Goal: Transaction & Acquisition: Book appointment/travel/reservation

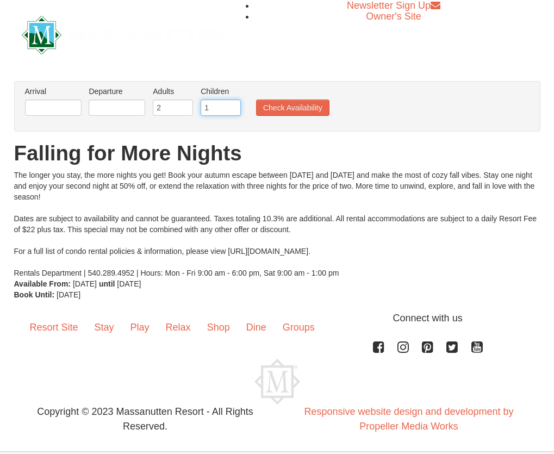
type input "1"
click at [234, 104] on input "1" at bounding box center [221, 108] width 40 height 16
click at [45, 108] on input "text" at bounding box center [53, 108] width 57 height 16
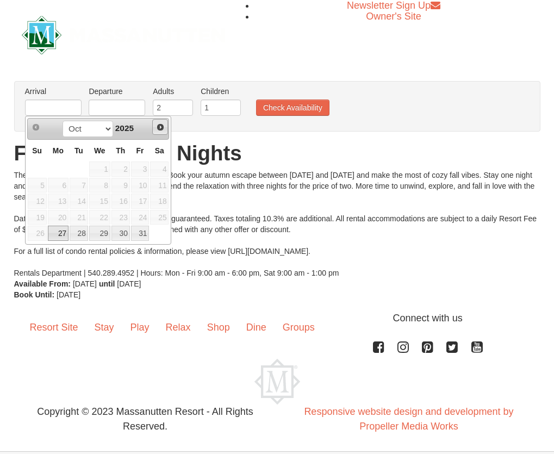
click at [157, 125] on span "Next" at bounding box center [160, 127] width 9 height 9
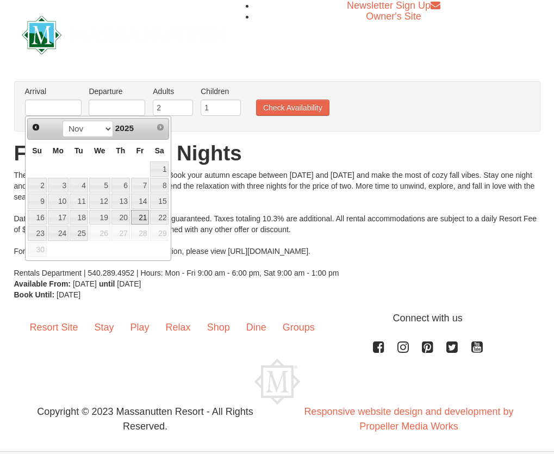
click at [139, 218] on link "21" at bounding box center [140, 217] width 18 height 15
type input "[DATE]"
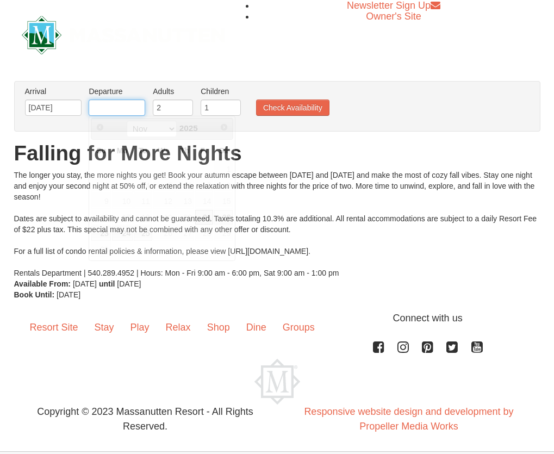
click at [111, 108] on input "text" at bounding box center [117, 108] width 57 height 16
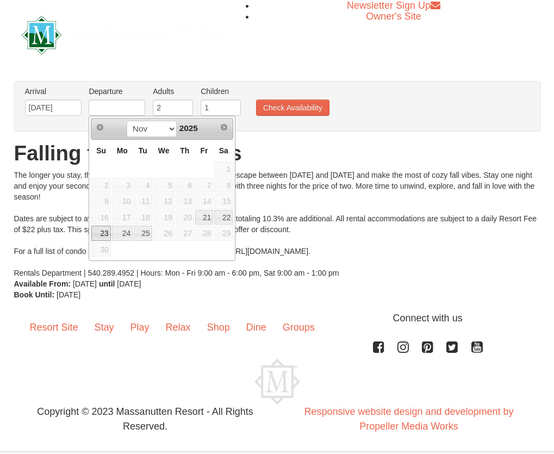
click at [104, 235] on link "23" at bounding box center [100, 233] width 19 height 15
type input "[DATE]"
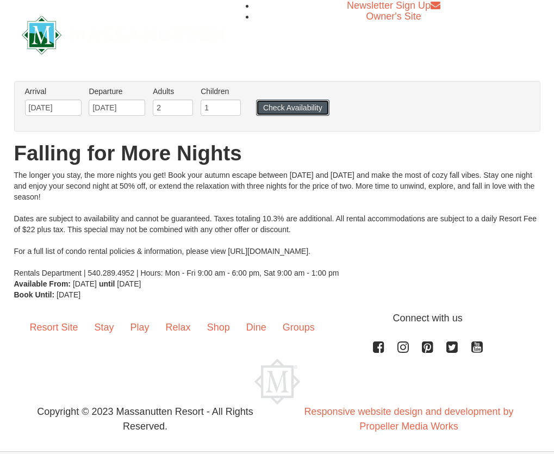
click at [288, 109] on button "Check Availability" at bounding box center [292, 108] width 73 height 16
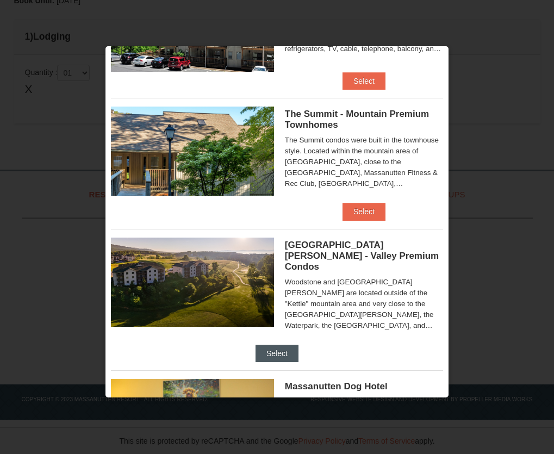
scroll to position [580, 0]
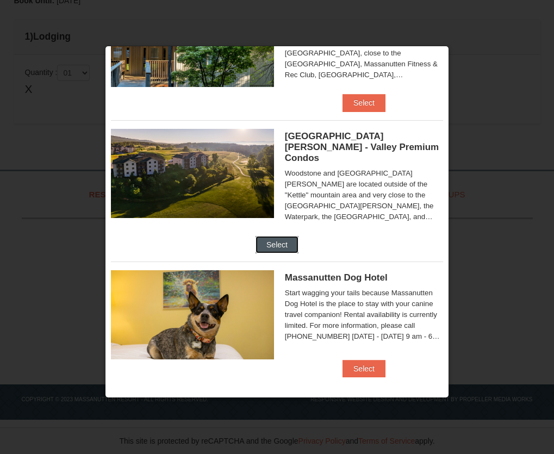
click at [299, 236] on button "Select" at bounding box center [277, 244] width 43 height 17
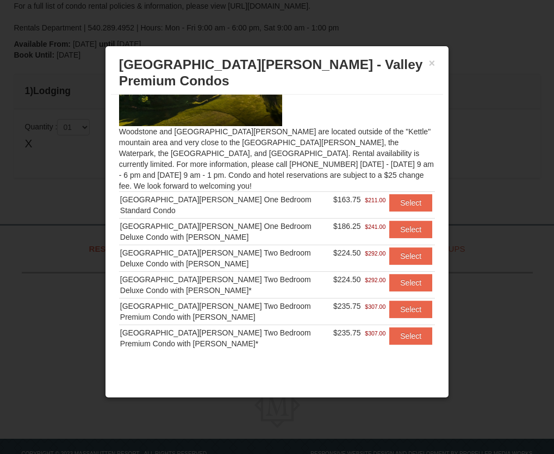
scroll to position [0, 0]
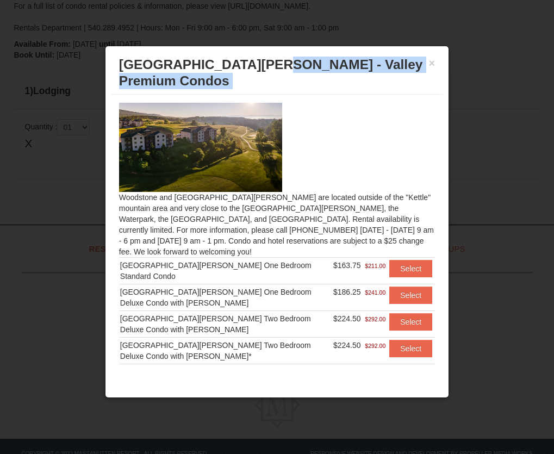
drag, startPoint x: 274, startPoint y: 53, endPoint x: 257, endPoint y: 84, distance: 35.8
click at [257, 84] on div "× Woodstone Meadows - Valley Premium Condos Woodstone and Woodstone Casa de Cam…" at bounding box center [277, 222] width 344 height 352
click at [314, 95] on div "Woodstone and Woodstone Casa de Campo are located outside of the "Kettle" mount…" at bounding box center [277, 231] width 332 height 272
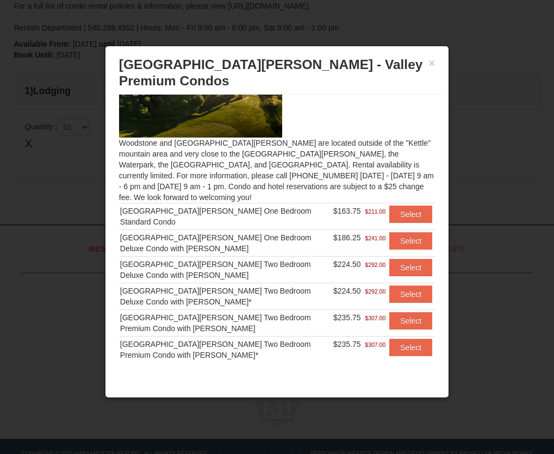
scroll to position [66, 0]
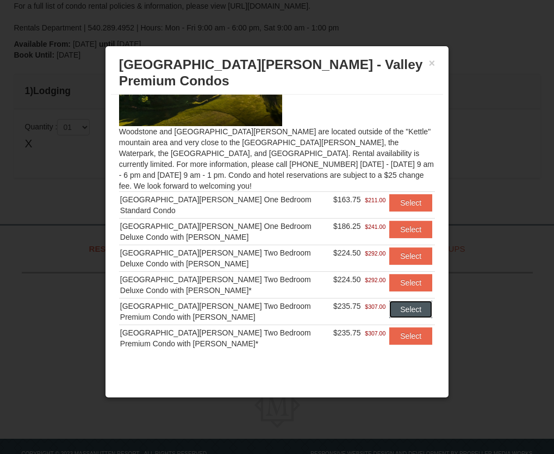
click at [389, 301] on button "Select" at bounding box center [410, 309] width 43 height 17
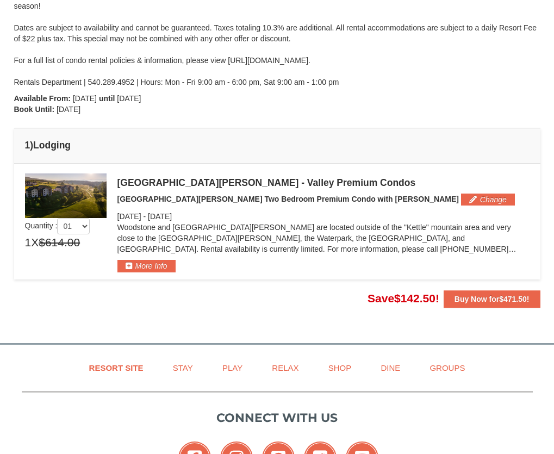
scroll to position [227, 0]
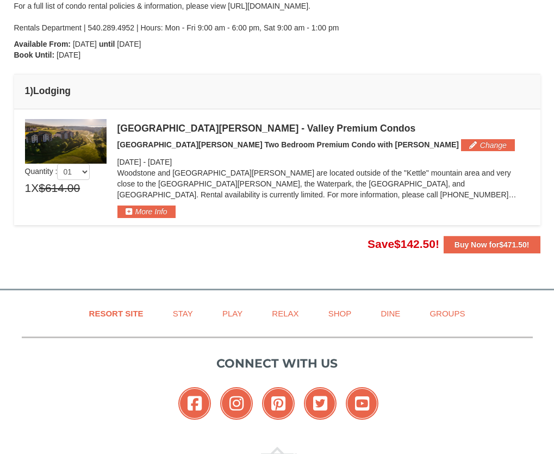
click at [76, 146] on img at bounding box center [66, 141] width 82 height 45
click at [89, 150] on img at bounding box center [66, 141] width 82 height 45
click at [90, 150] on img at bounding box center [66, 141] width 82 height 45
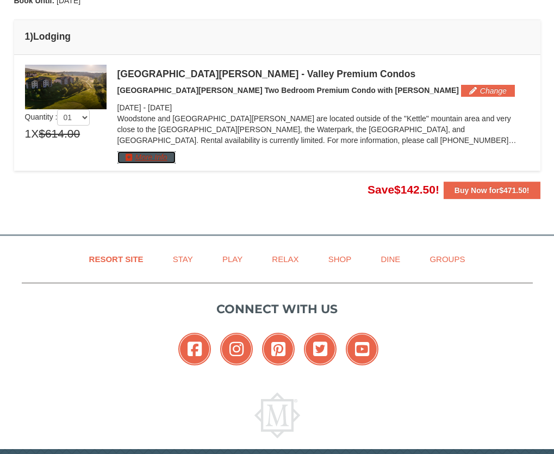
click at [169, 159] on button "More Info" at bounding box center [146, 157] width 58 height 12
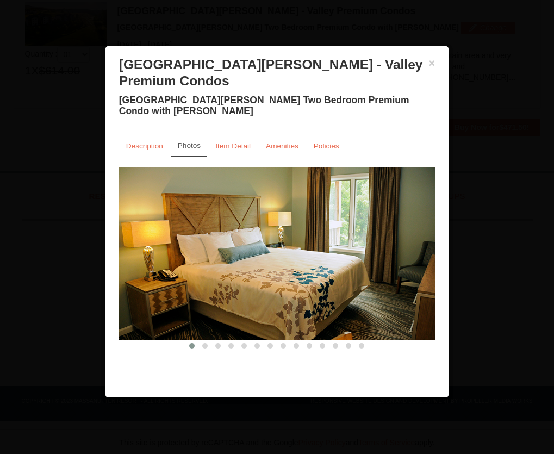
scroll to position [346, 0]
click at [372, 268] on img at bounding box center [277, 253] width 316 height 173
click at [209, 340] on button at bounding box center [204, 345] width 13 height 11
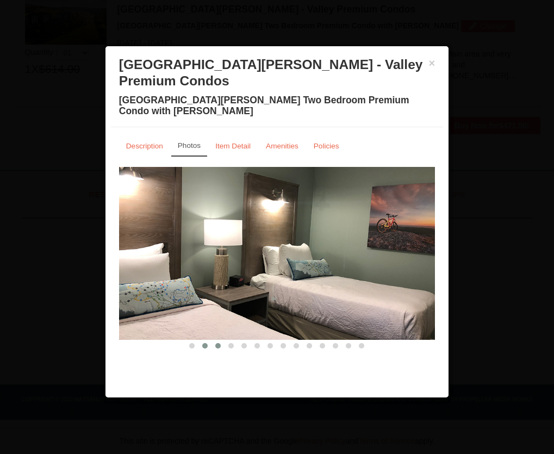
click at [219, 343] on span at bounding box center [217, 345] width 5 height 5
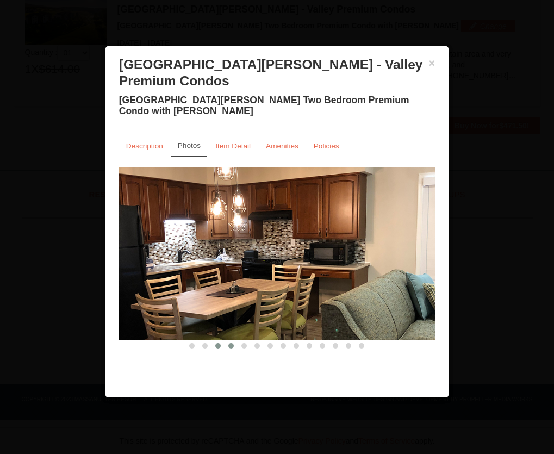
click at [232, 343] on span at bounding box center [230, 345] width 5 height 5
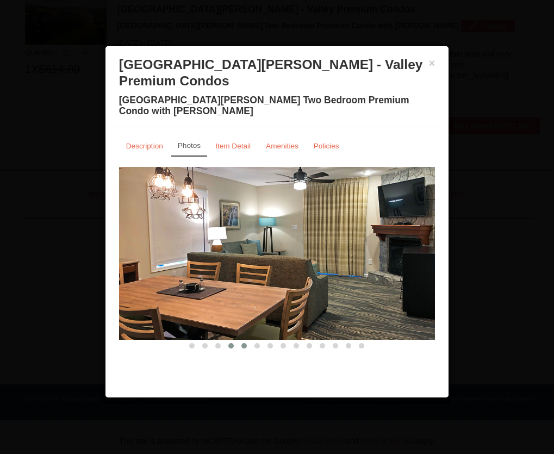
click at [246, 343] on span at bounding box center [243, 345] width 5 height 5
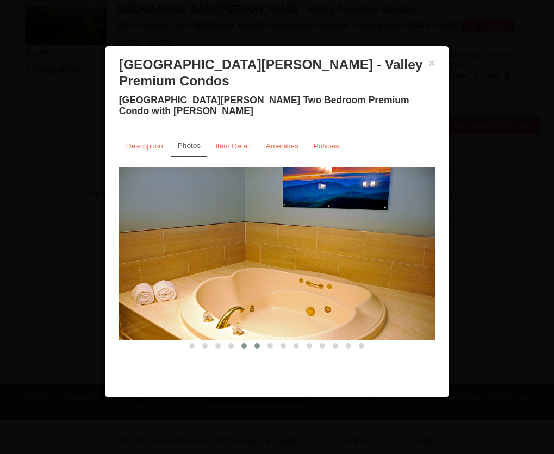
click at [253, 340] on button at bounding box center [257, 345] width 13 height 11
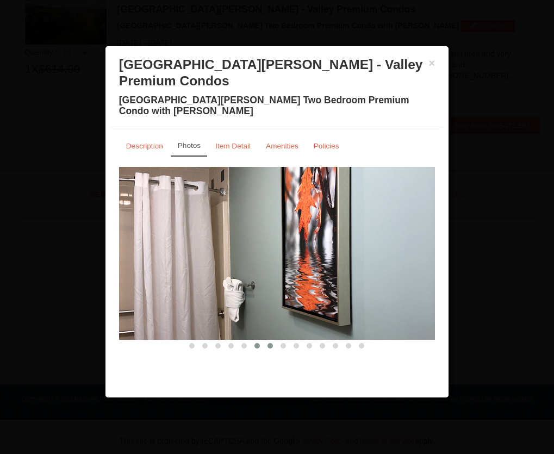
click at [267, 340] on button at bounding box center [270, 345] width 13 height 11
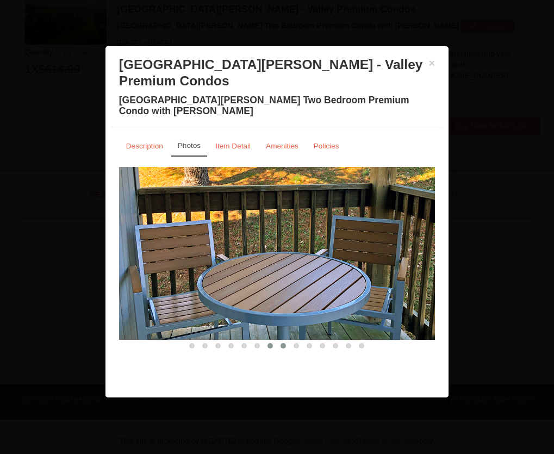
click at [284, 343] on span at bounding box center [283, 345] width 5 height 5
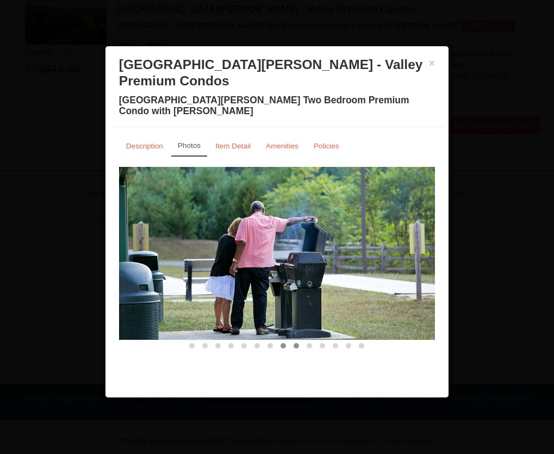
click at [295, 343] on span at bounding box center [296, 345] width 5 height 5
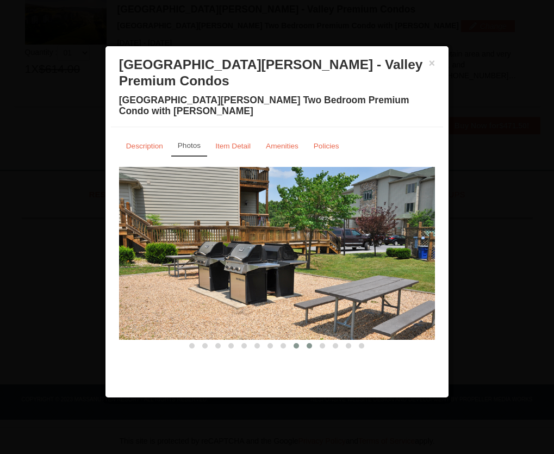
click at [311, 340] on button at bounding box center [309, 345] width 13 height 11
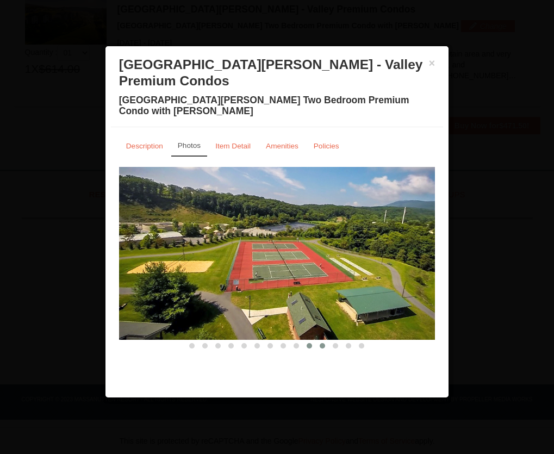
click at [319, 340] on button at bounding box center [322, 345] width 13 height 11
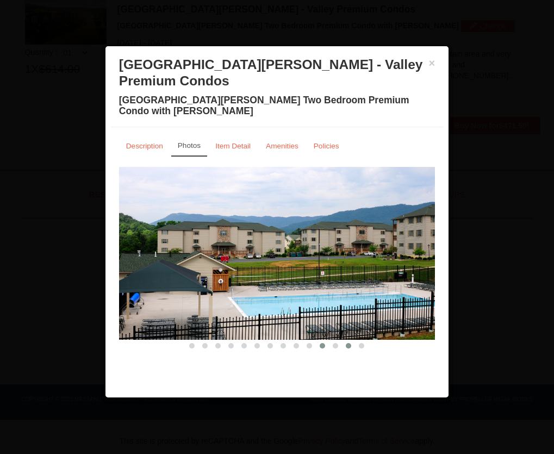
click at [346, 343] on span at bounding box center [348, 345] width 5 height 5
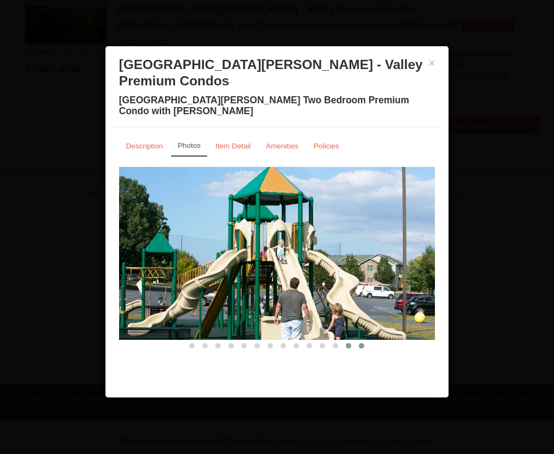
click at [366, 340] on button at bounding box center [361, 345] width 13 height 11
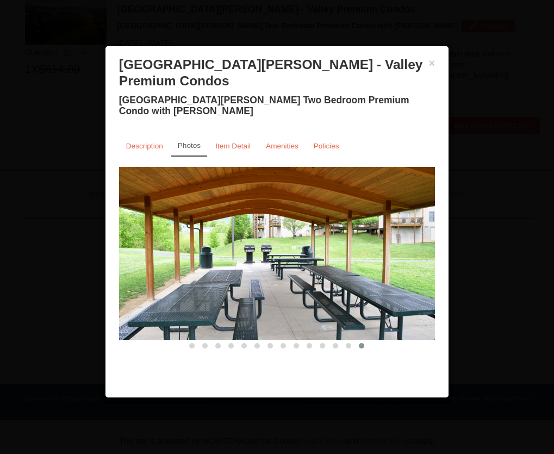
click at [437, 64] on div "× Woodstone Meadows - Valley Premium Condos Woodstone Meadows Two Bedroom Premi…" at bounding box center [277, 90] width 332 height 76
click at [432, 64] on button "×" at bounding box center [432, 63] width 7 height 11
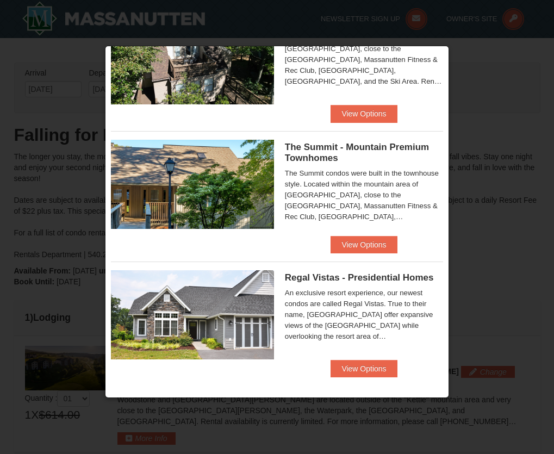
scroll to position [218, 0]
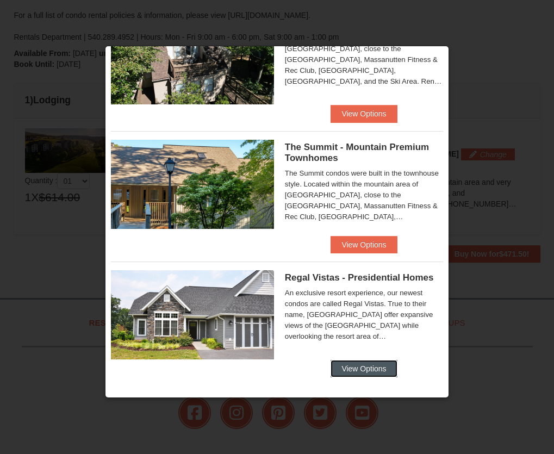
click at [357, 365] on button "View Options" at bounding box center [364, 368] width 66 height 17
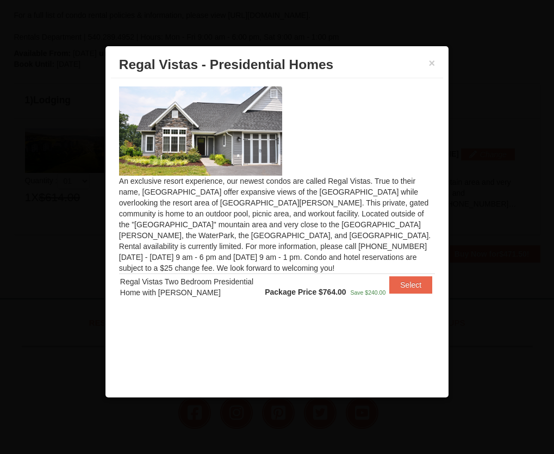
scroll to position [0, 0]
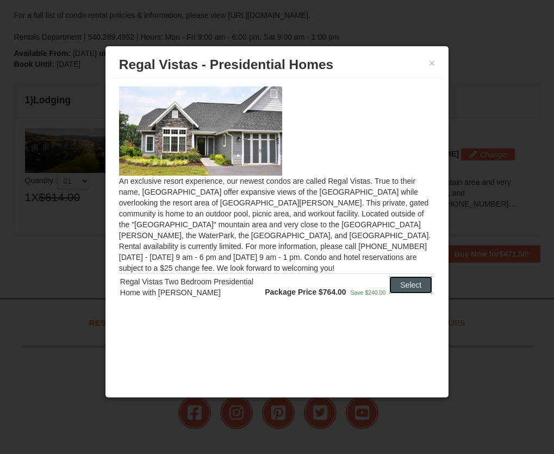
click at [412, 276] on button "Select" at bounding box center [410, 284] width 43 height 17
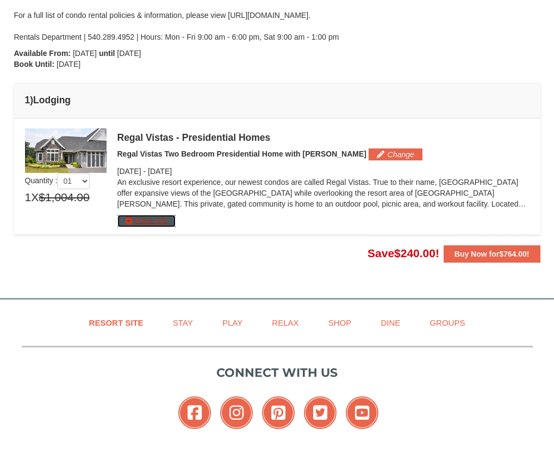
click at [131, 219] on button "More Info" at bounding box center [146, 221] width 58 height 12
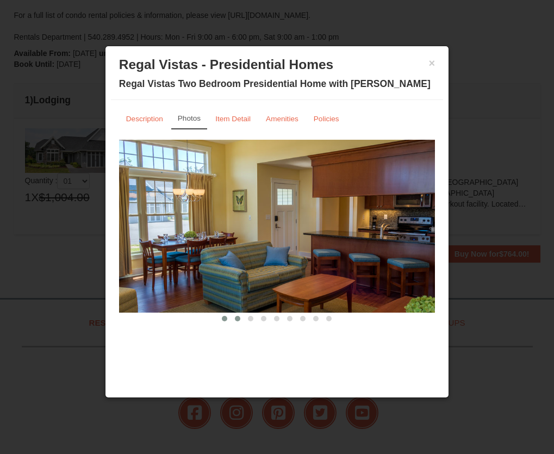
click at [241, 315] on button at bounding box center [237, 318] width 13 height 11
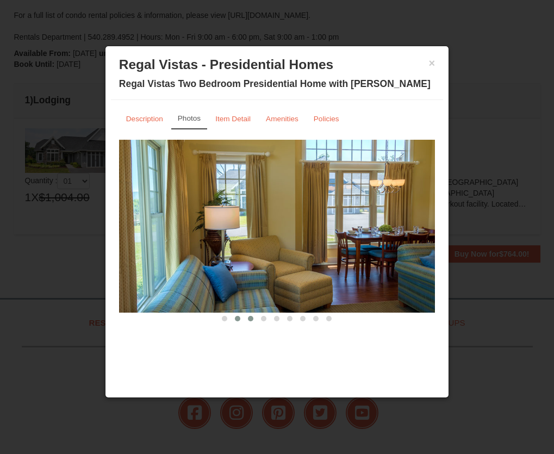
click at [246, 318] on button at bounding box center [250, 318] width 13 height 11
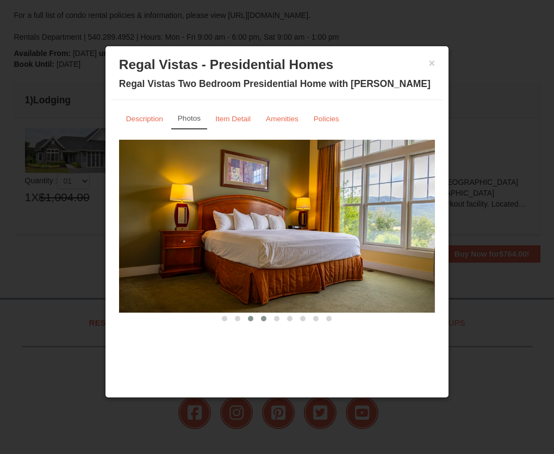
click at [269, 320] on button at bounding box center [263, 318] width 13 height 11
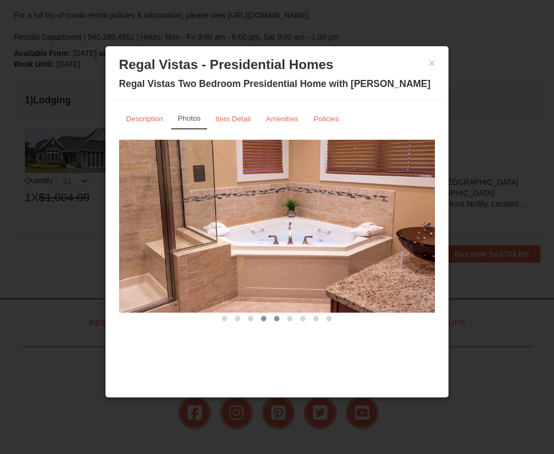
click at [278, 320] on span at bounding box center [276, 318] width 5 height 5
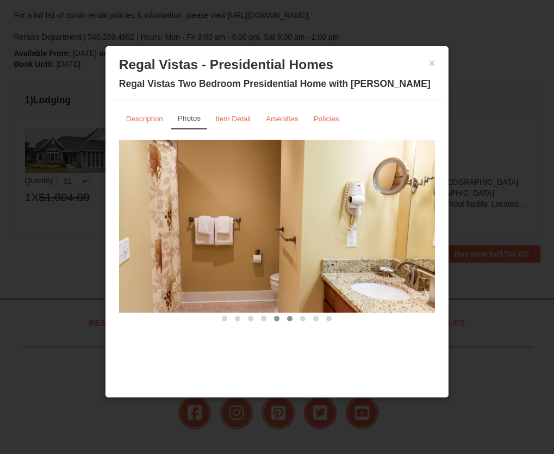
click at [285, 319] on button at bounding box center [289, 318] width 13 height 11
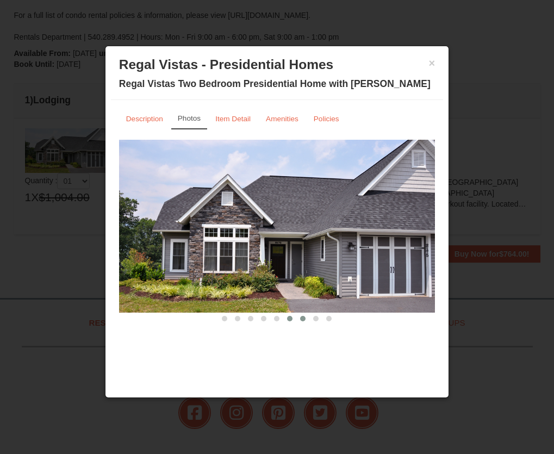
click at [306, 320] on button at bounding box center [302, 318] width 13 height 11
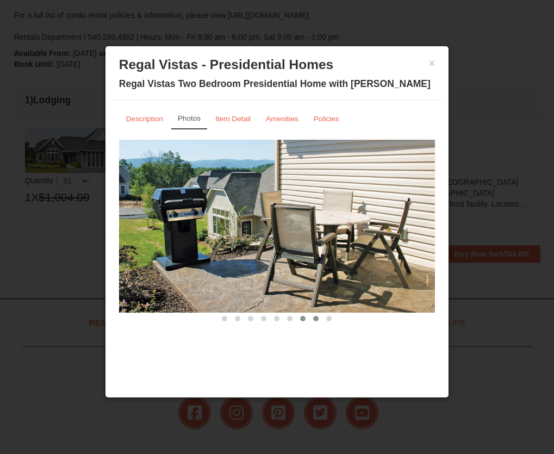
click at [311, 320] on button at bounding box center [315, 318] width 13 height 11
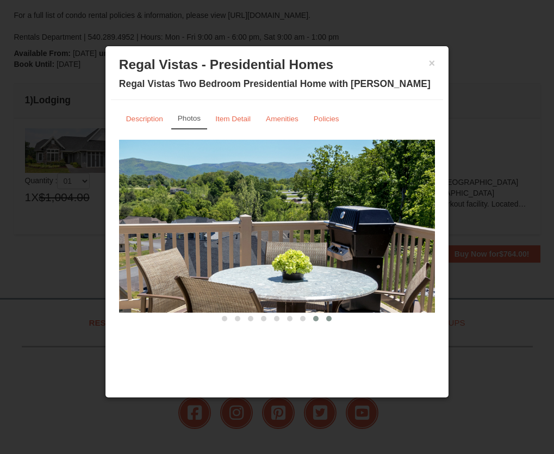
click at [325, 319] on button at bounding box center [328, 318] width 13 height 11
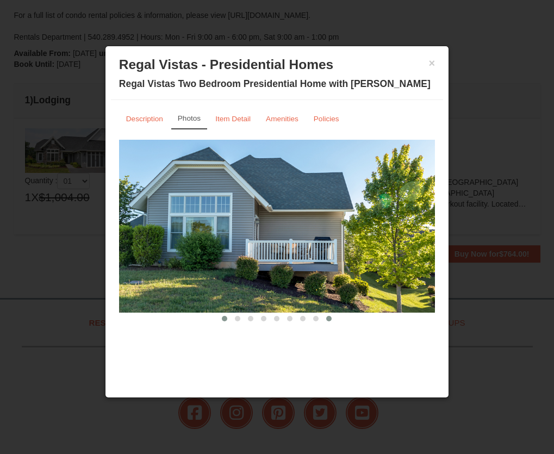
click at [224, 318] on span at bounding box center [224, 318] width 5 height 5
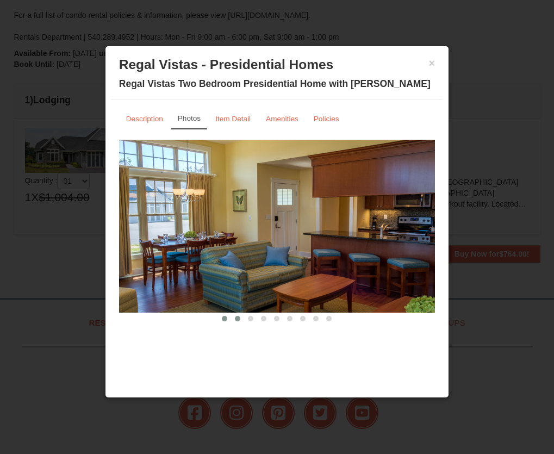
click at [240, 321] on button at bounding box center [237, 318] width 13 height 11
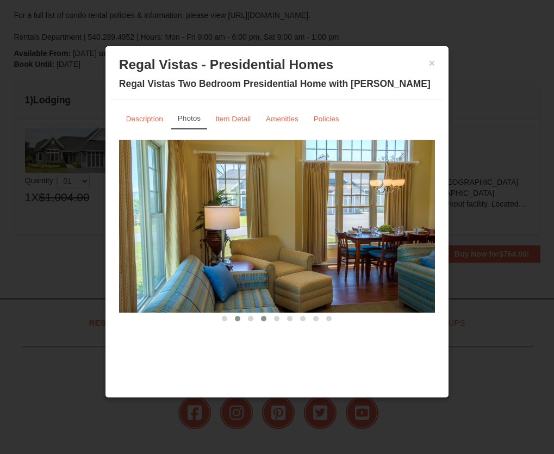
click at [264, 318] on span at bounding box center [263, 318] width 5 height 5
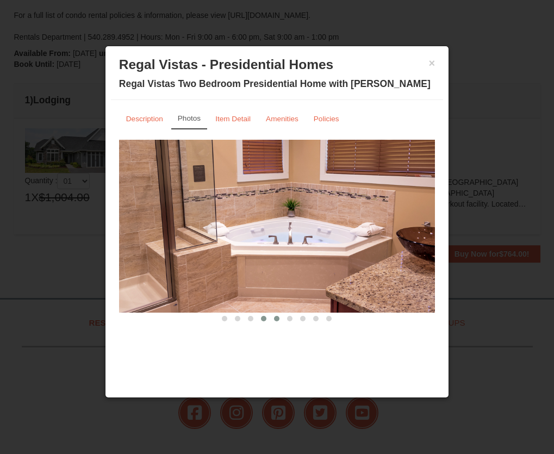
click at [280, 320] on button at bounding box center [276, 318] width 13 height 11
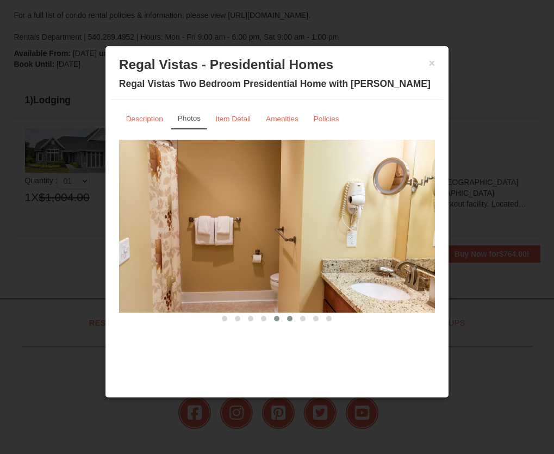
click at [287, 321] on button at bounding box center [289, 318] width 13 height 11
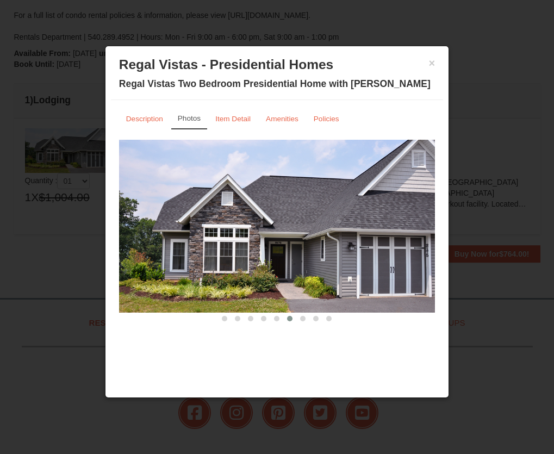
click at [295, 321] on button at bounding box center [289, 318] width 13 height 11
click at [298, 324] on button at bounding box center [302, 318] width 13 height 11
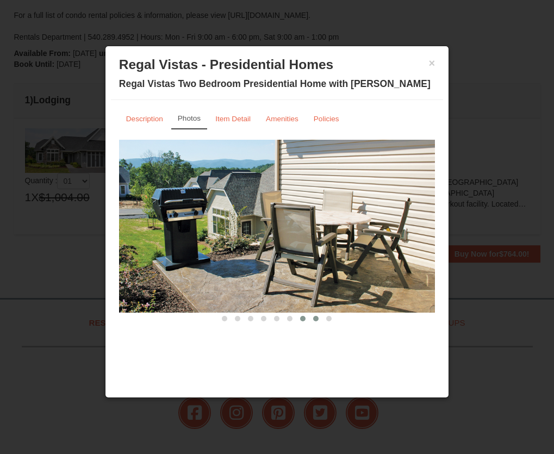
click at [316, 322] on button at bounding box center [315, 318] width 13 height 11
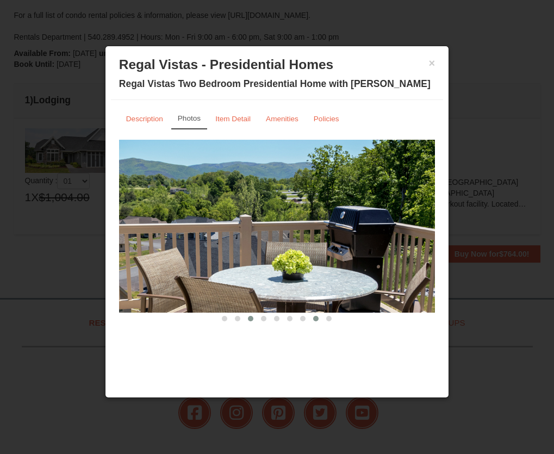
click at [245, 319] on button at bounding box center [250, 318] width 13 height 11
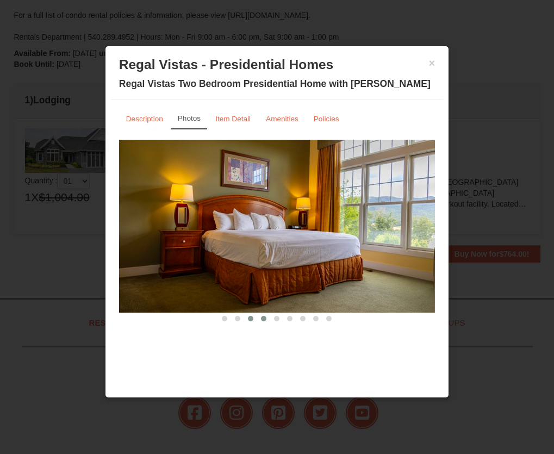
click at [265, 321] on button at bounding box center [263, 318] width 13 height 11
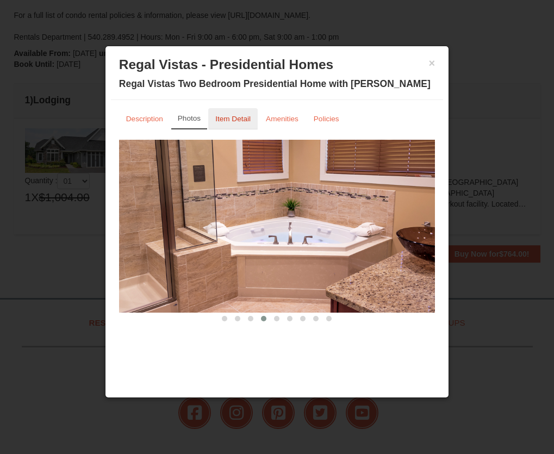
click at [234, 120] on small "Item Detail" at bounding box center [232, 119] width 35 height 8
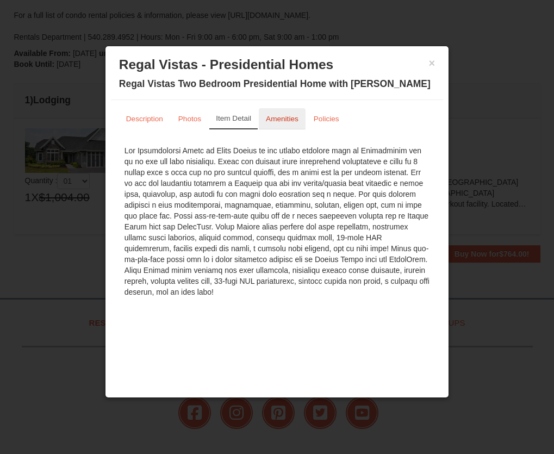
click at [291, 121] on small "Amenities" at bounding box center [282, 119] width 33 height 8
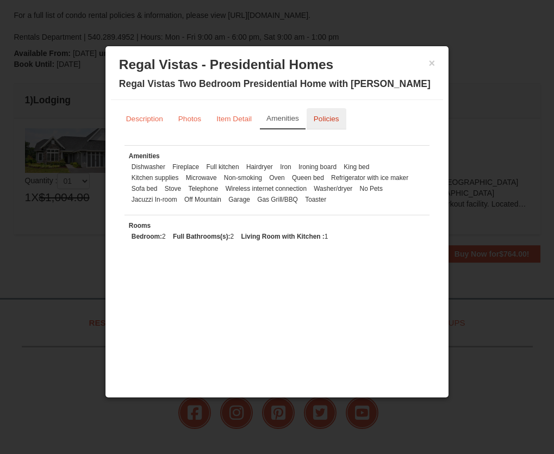
click at [323, 126] on link "Policies" at bounding box center [327, 118] width 40 height 21
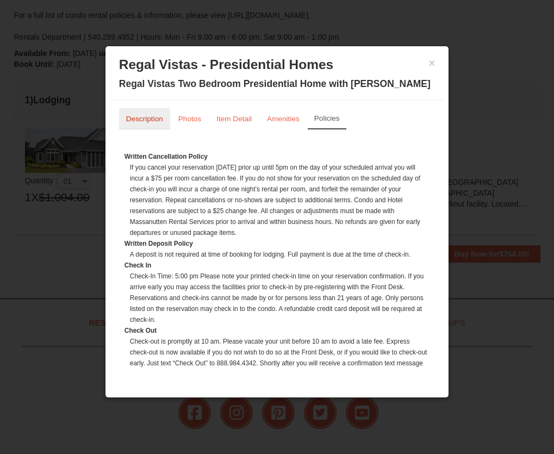
click at [159, 116] on small "Description" at bounding box center [144, 119] width 37 height 8
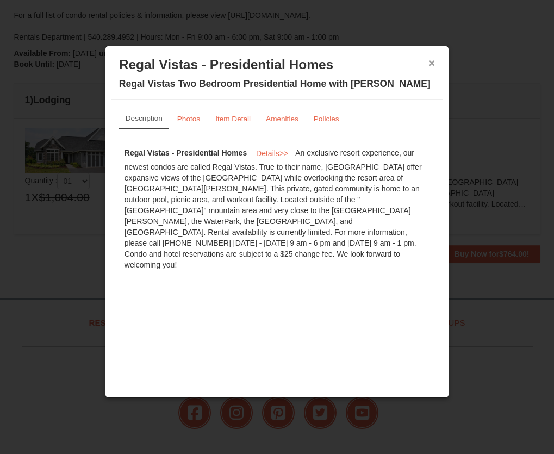
click at [430, 66] on button "×" at bounding box center [432, 63] width 7 height 11
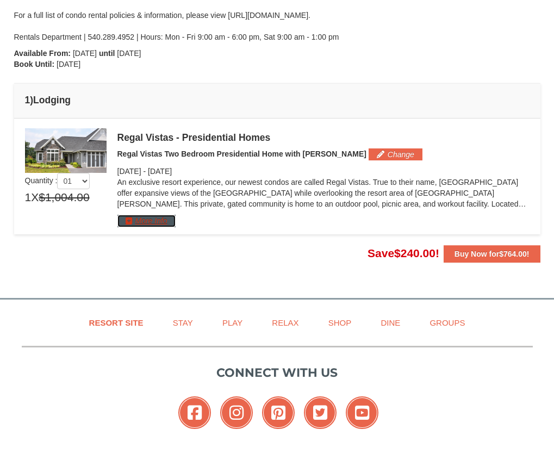
click at [122, 216] on button "More Info" at bounding box center [146, 221] width 58 height 12
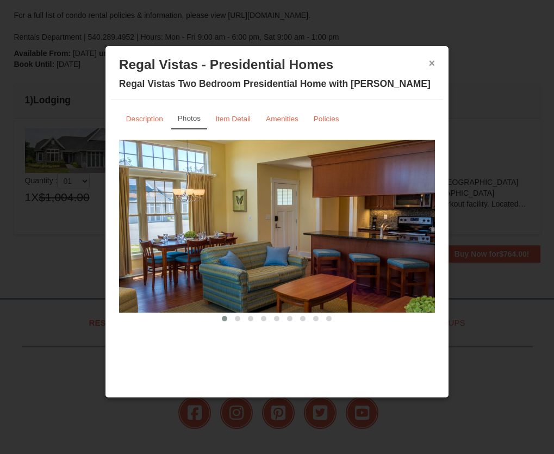
click at [431, 58] on button "×" at bounding box center [432, 63] width 7 height 11
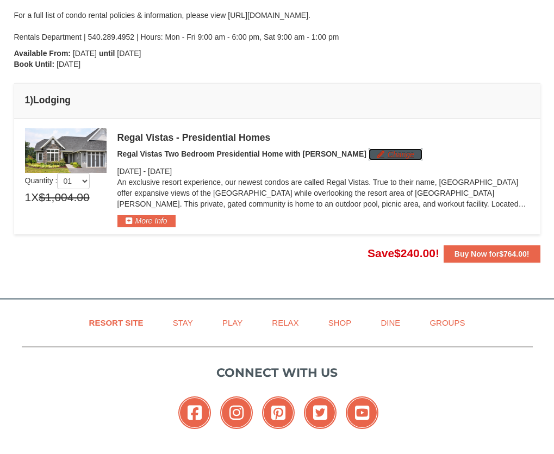
click at [369, 150] on button "Change" at bounding box center [396, 154] width 54 height 12
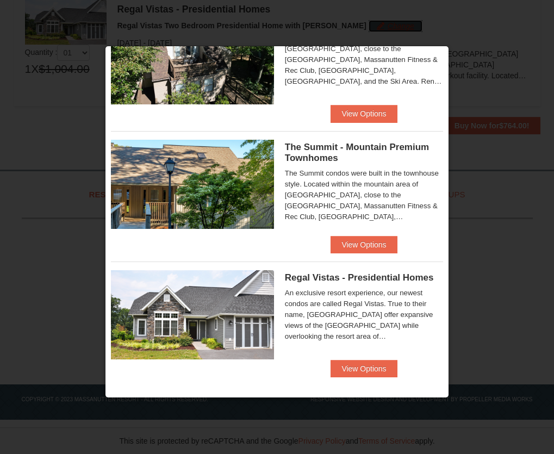
scroll to position [473, 0]
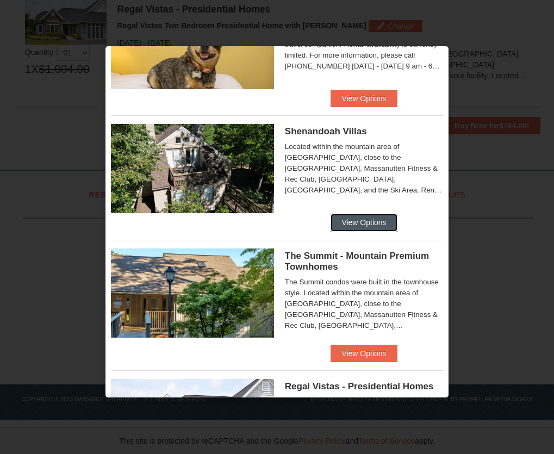
click at [356, 218] on button "View Options" at bounding box center [364, 222] width 66 height 17
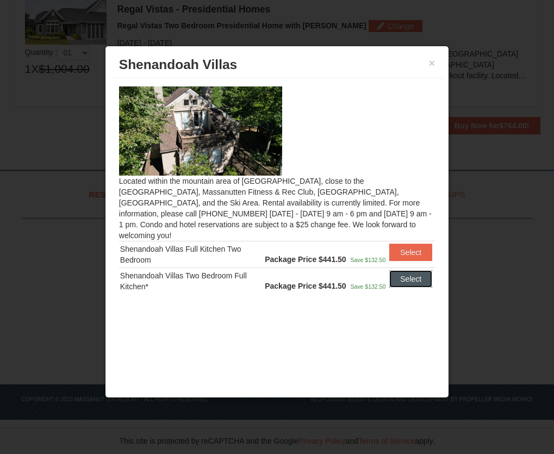
click at [412, 270] on button "Select" at bounding box center [410, 278] width 43 height 17
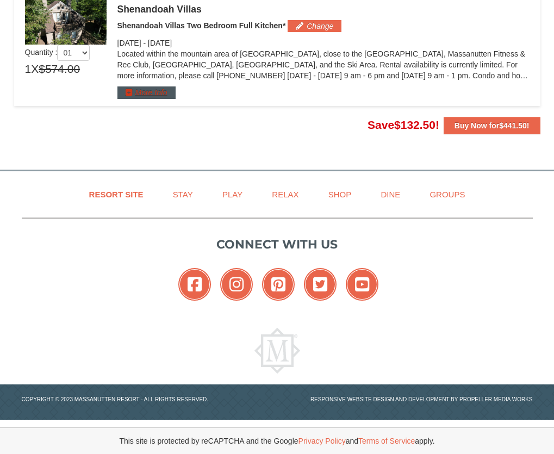
scroll to position [183, 0]
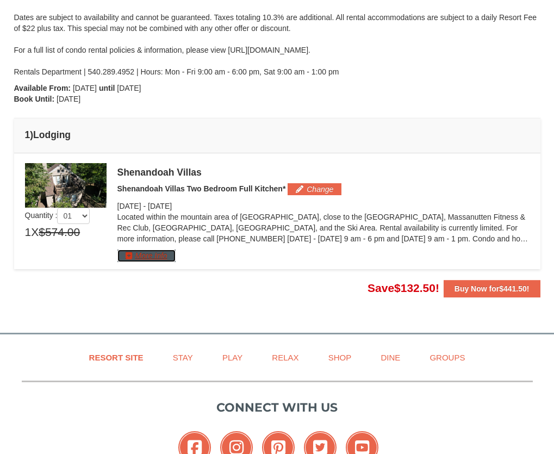
click at [152, 258] on button "More Info" at bounding box center [146, 256] width 58 height 12
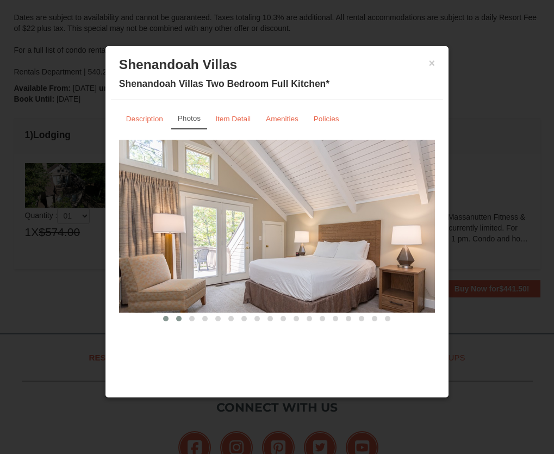
click at [175, 321] on button at bounding box center [178, 318] width 13 height 11
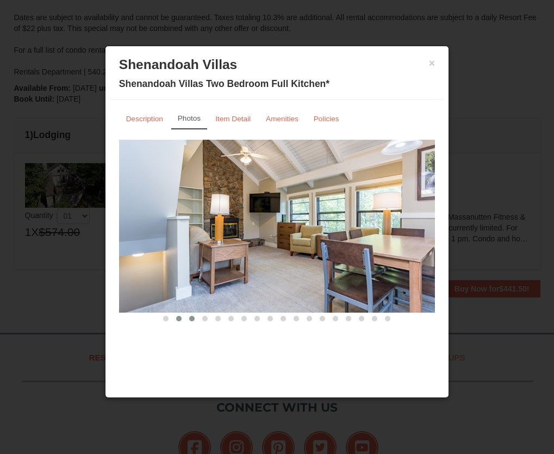
click at [195, 321] on button at bounding box center [191, 318] width 13 height 11
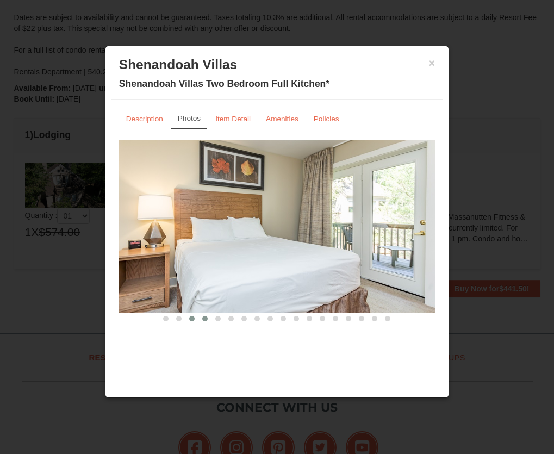
click at [206, 321] on button at bounding box center [204, 318] width 13 height 11
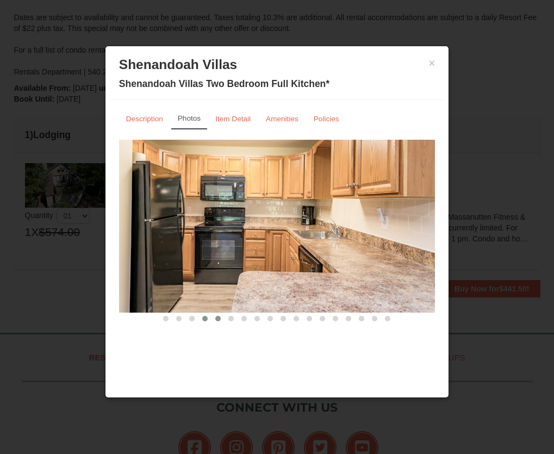
click at [222, 320] on button at bounding box center [218, 318] width 13 height 11
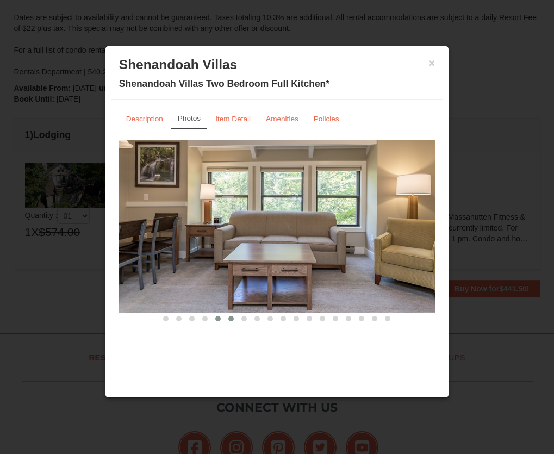
click at [231, 320] on span at bounding box center [230, 318] width 5 height 5
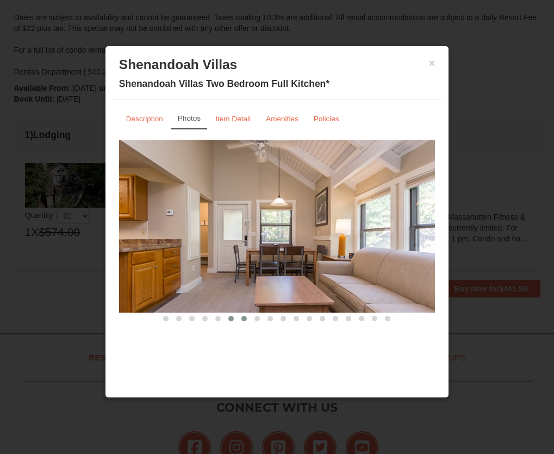
click at [244, 319] on span at bounding box center [243, 318] width 5 height 5
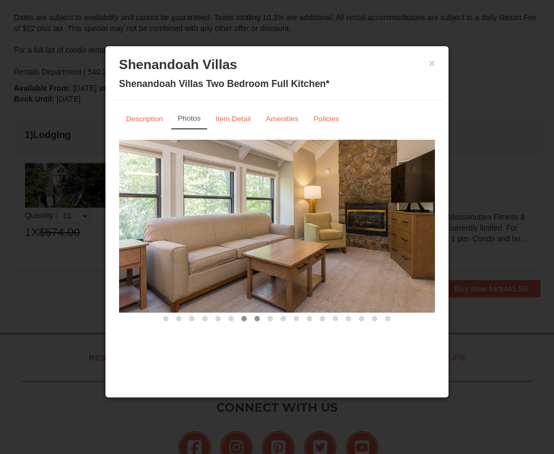
click at [259, 316] on span at bounding box center [256, 318] width 5 height 5
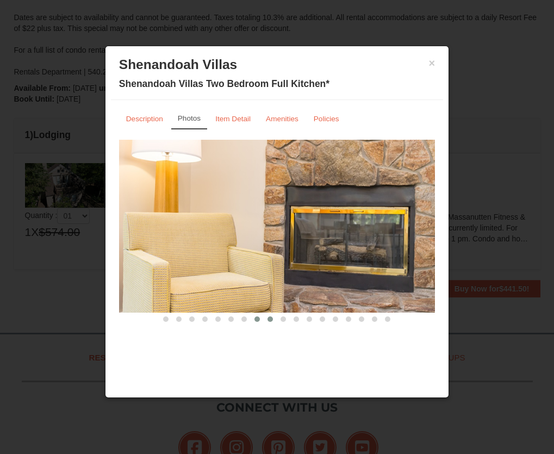
click at [275, 321] on button at bounding box center [270, 319] width 13 height 11
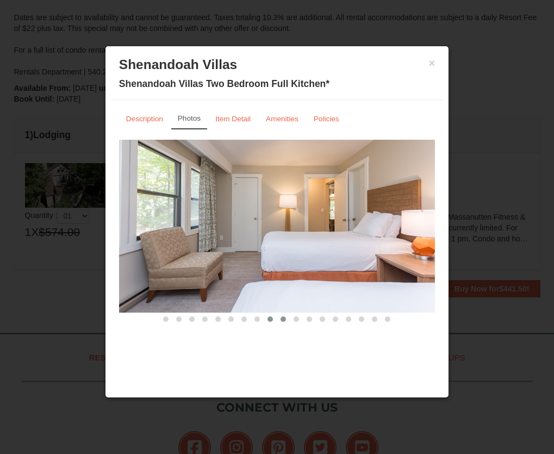
click at [278, 322] on button at bounding box center [283, 319] width 13 height 11
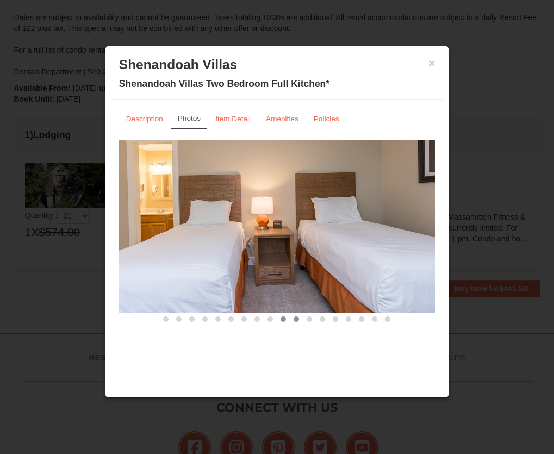
click at [291, 322] on button at bounding box center [296, 319] width 13 height 11
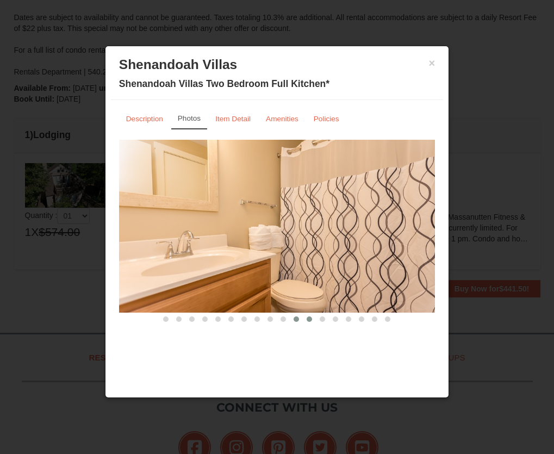
click at [307, 318] on span at bounding box center [309, 318] width 5 height 5
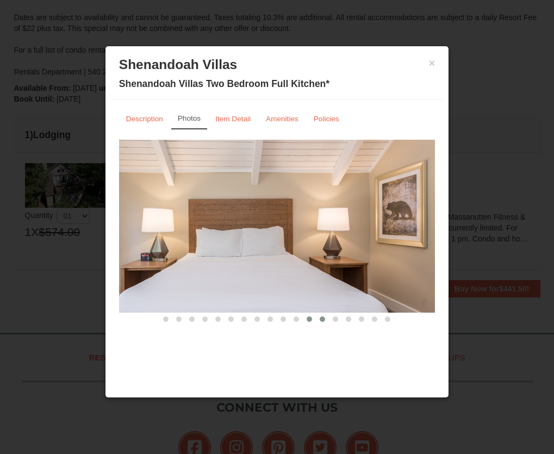
click at [316, 318] on button at bounding box center [322, 319] width 13 height 11
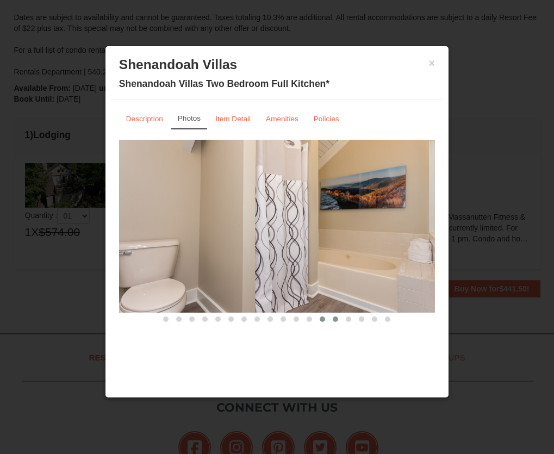
click at [338, 321] on button at bounding box center [335, 319] width 13 height 11
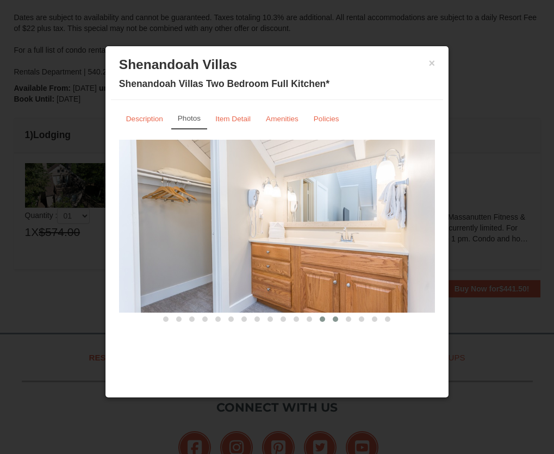
click at [319, 321] on button at bounding box center [322, 319] width 13 height 11
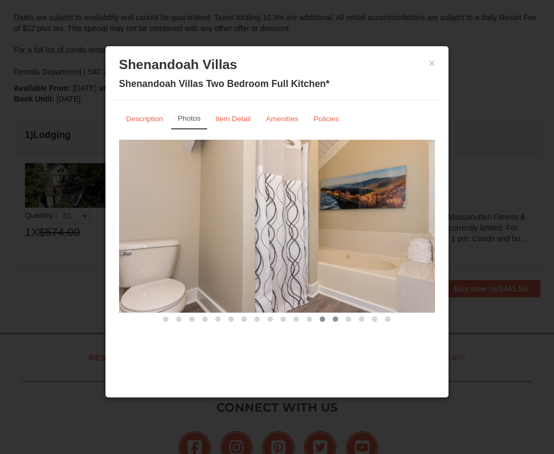
click at [332, 321] on button at bounding box center [335, 319] width 13 height 11
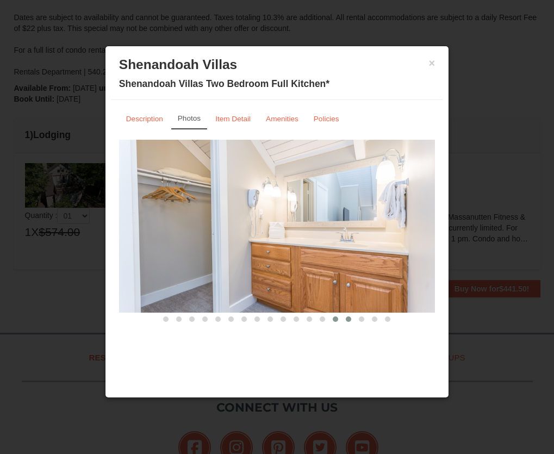
click at [351, 323] on button at bounding box center [348, 319] width 13 height 11
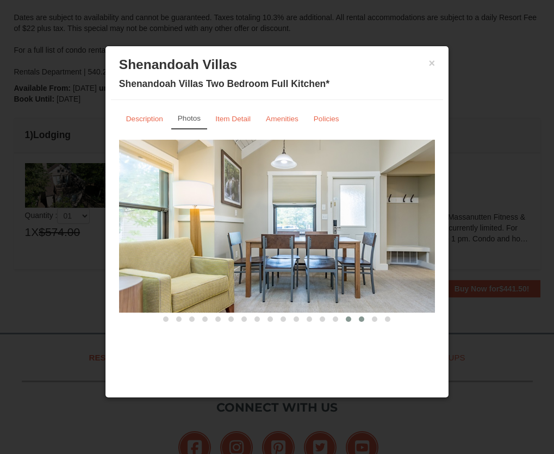
click at [357, 322] on button at bounding box center [361, 319] width 13 height 11
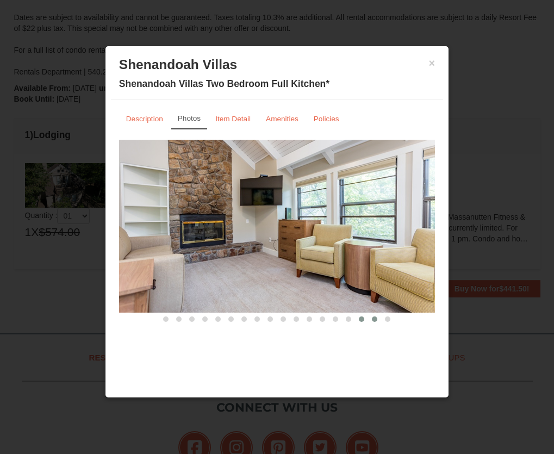
click at [373, 324] on button at bounding box center [374, 319] width 13 height 11
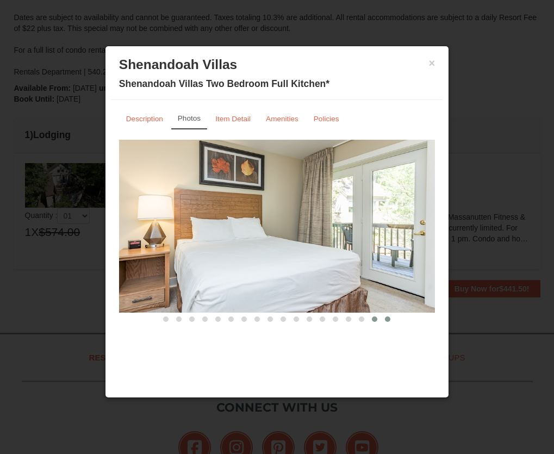
click at [388, 323] on button at bounding box center [387, 319] width 13 height 11
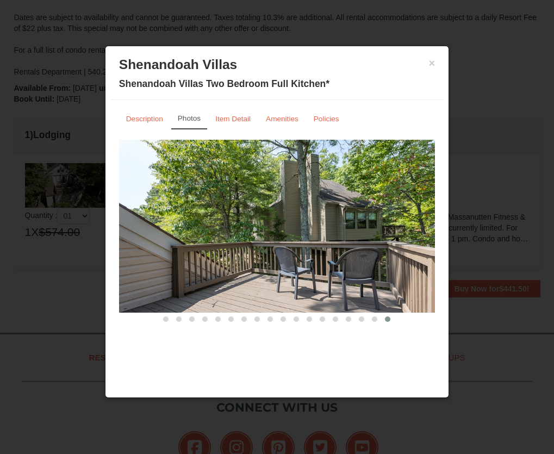
click at [437, 63] on div "× Shenandoah Villas Shenandoah Villas Two Bedroom Full Kitchen*" at bounding box center [277, 76] width 332 height 48
click at [430, 57] on h3 "Shenandoah Villas" at bounding box center [277, 65] width 316 height 16
click at [431, 72] on h3 "Shenandoah Villas" at bounding box center [277, 65] width 316 height 16
click at [431, 63] on button "×" at bounding box center [432, 63] width 7 height 11
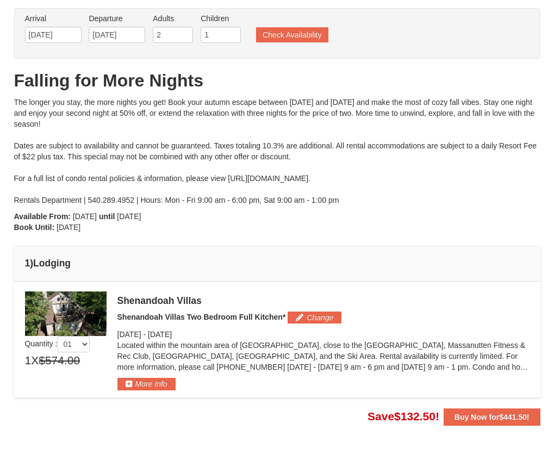
scroll to position [0, 0]
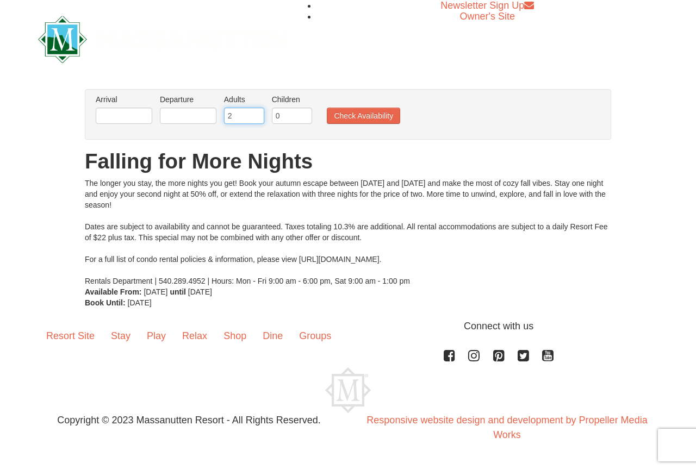
click at [235, 117] on input "2" at bounding box center [244, 116] width 40 height 16
click at [256, 112] on input "3" at bounding box center [244, 116] width 40 height 16
click at [256, 112] on input "4" at bounding box center [244, 116] width 40 height 16
click at [256, 112] on input "5" at bounding box center [244, 116] width 40 height 16
click at [256, 112] on input "6" at bounding box center [244, 116] width 40 height 16
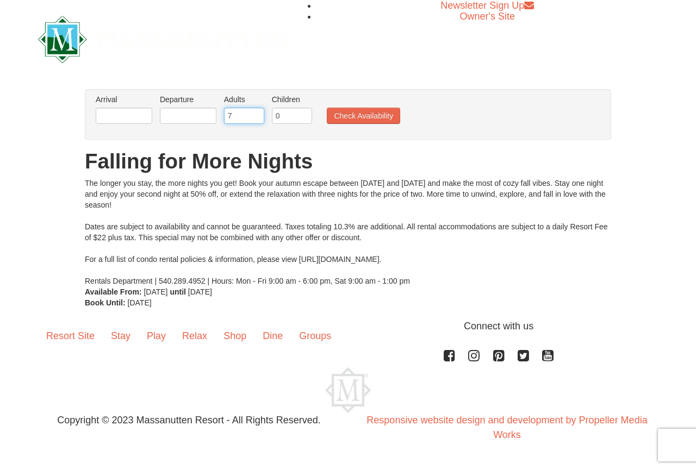
type input "7"
click at [256, 112] on input "7" at bounding box center [244, 116] width 40 height 16
click at [284, 113] on input "0" at bounding box center [292, 116] width 40 height 16
type input "1"
click at [344, 114] on button "Check Availability" at bounding box center [363, 116] width 73 height 16
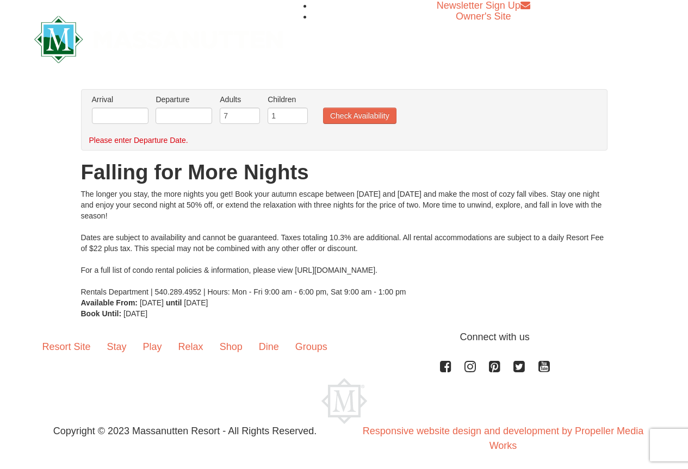
click at [117, 107] on li "Arrival Please format dates MM/DD/YYYY Please format dates MM/DD/YYYY" at bounding box center [120, 111] width 62 height 35
click at [113, 117] on input "text" at bounding box center [120, 116] width 57 height 16
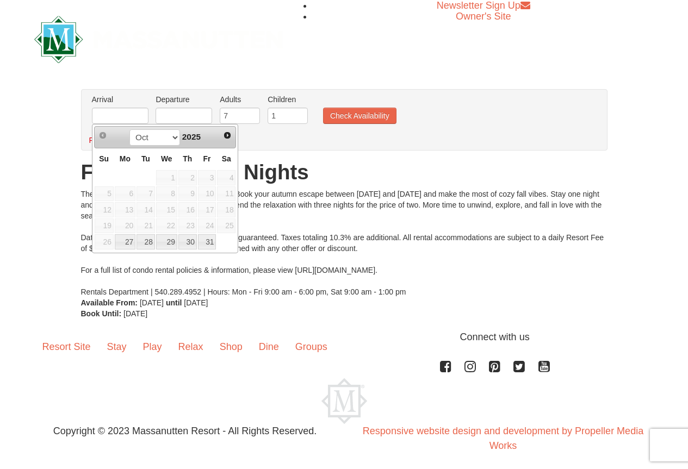
click at [276, 202] on div "The longer you stay, the more nights you get! Book your autumn escape between O…" at bounding box center [344, 243] width 526 height 109
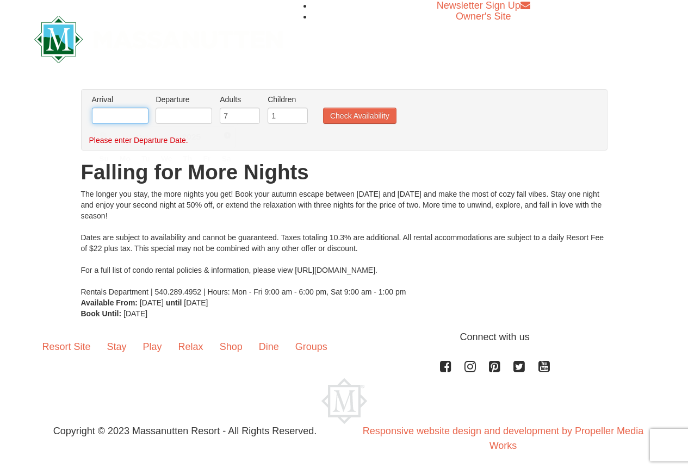
click at [105, 117] on input "text" at bounding box center [120, 116] width 57 height 16
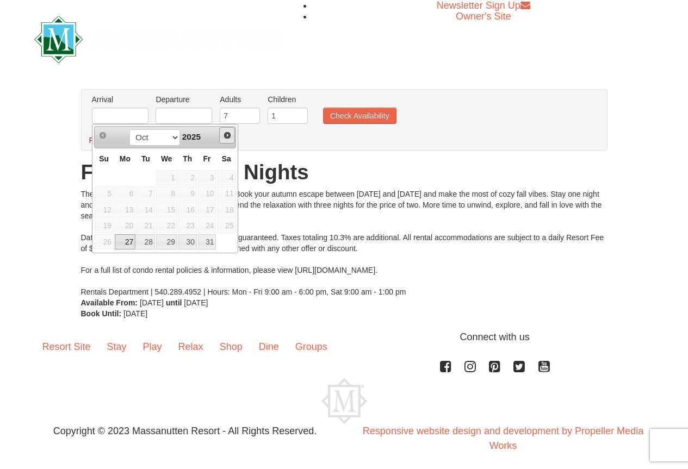
click at [228, 134] on span "Next" at bounding box center [227, 135] width 9 height 9
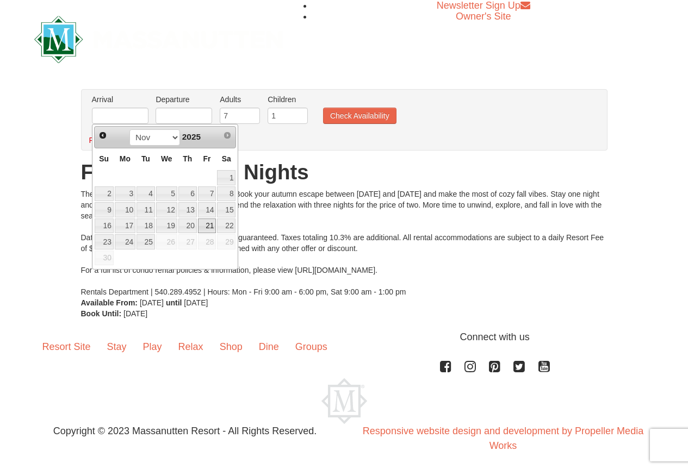
click at [207, 225] on link "21" at bounding box center [207, 226] width 18 height 15
type input "[DATE]"
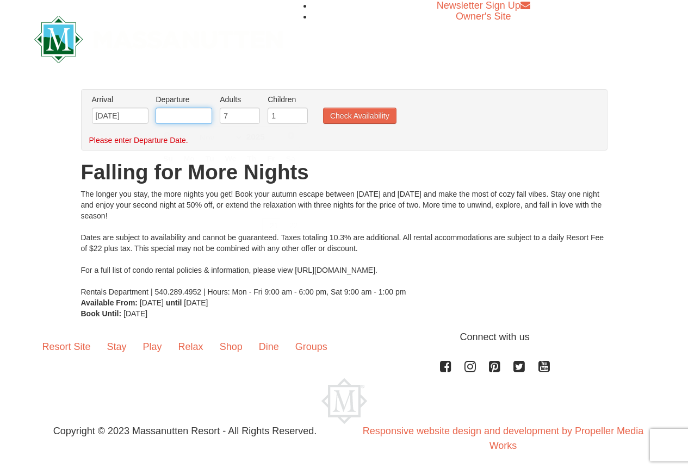
click at [202, 114] on input "text" at bounding box center [184, 116] width 57 height 16
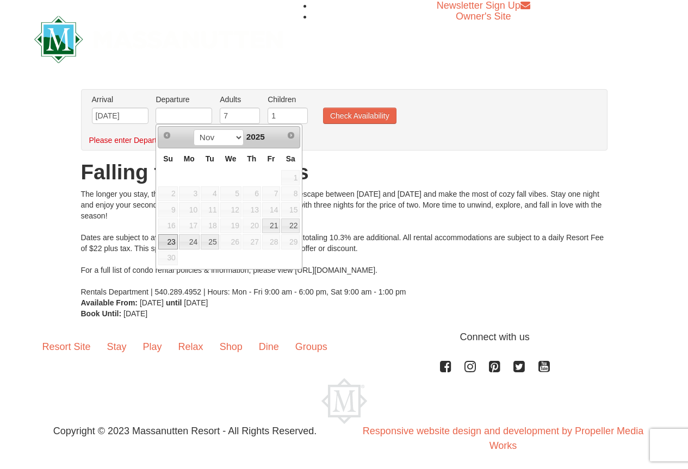
click at [171, 245] on link "23" at bounding box center [167, 241] width 19 height 15
type input "[DATE]"
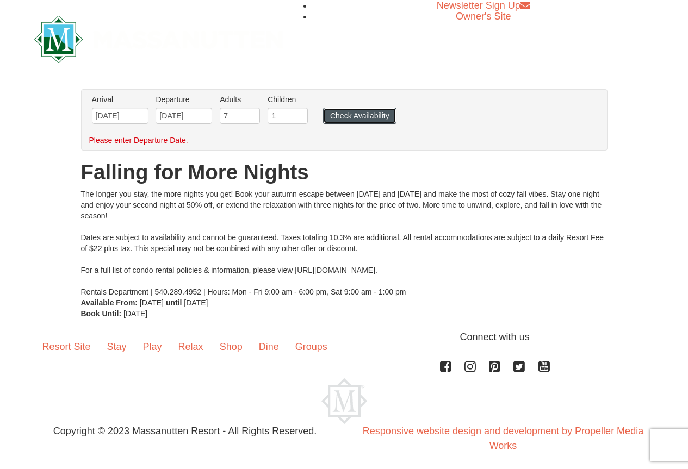
click at [343, 115] on button "Check Availability" at bounding box center [359, 116] width 73 height 16
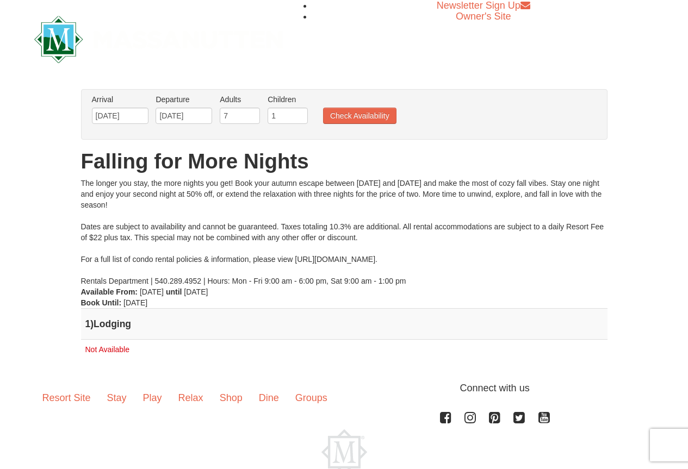
scroll to position [56, 0]
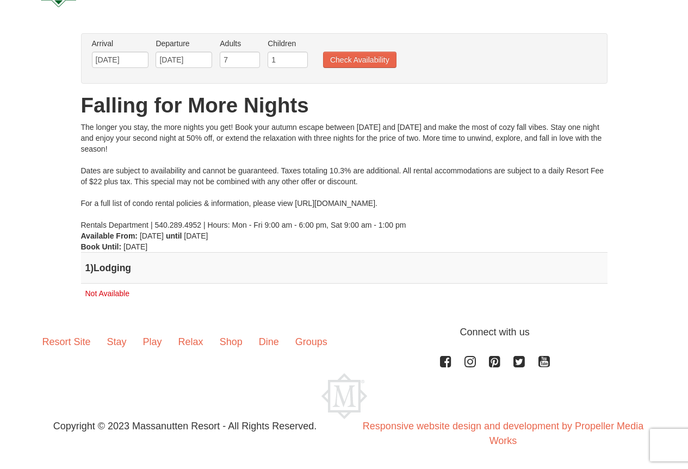
click at [113, 273] on h4 "1 ) Lodging" at bounding box center [344, 268] width 518 height 11
click at [114, 265] on h4 "1 ) Lodging" at bounding box center [344, 268] width 518 height 11
click at [117, 289] on td "Not Available" at bounding box center [344, 294] width 526 height 20
click at [117, 291] on span "Not Available" at bounding box center [107, 293] width 44 height 9
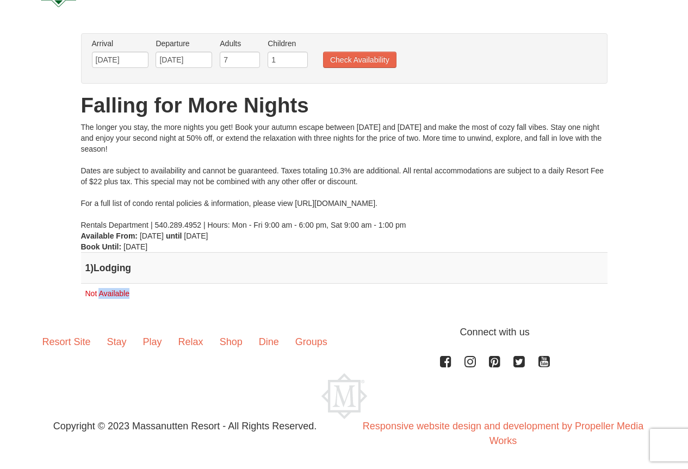
scroll to position [0, 0]
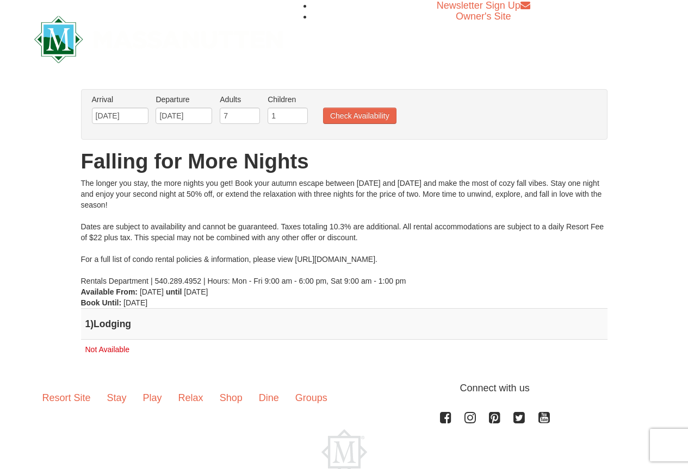
click at [239, 105] on li "Adults Please format dates MM/DD/YYYY 7" at bounding box center [240, 111] width 46 height 35
click at [239, 116] on input "7" at bounding box center [240, 116] width 40 height 16
click at [251, 117] on input "6" at bounding box center [240, 116] width 40 height 16
type input "5"
click at [251, 117] on input "5" at bounding box center [240, 116] width 40 height 16
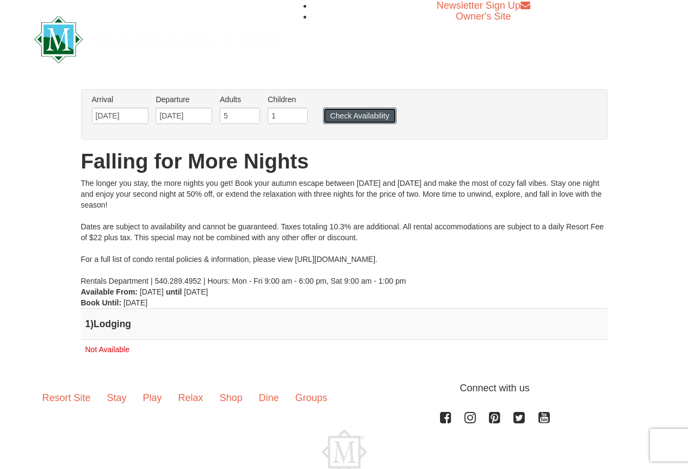
click at [384, 117] on button "Check Availability" at bounding box center [359, 116] width 73 height 16
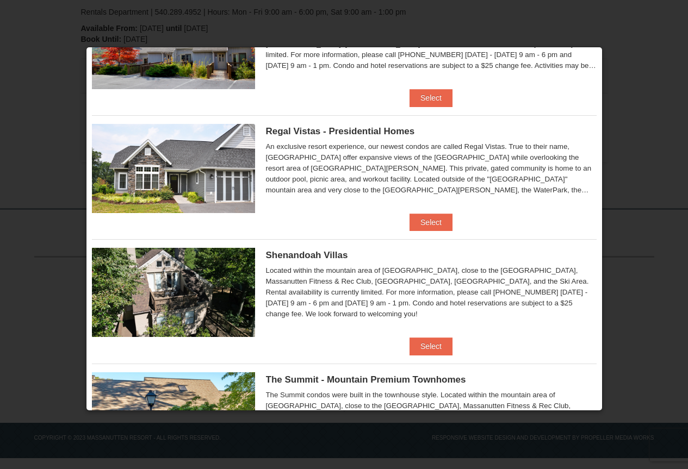
scroll to position [29, 0]
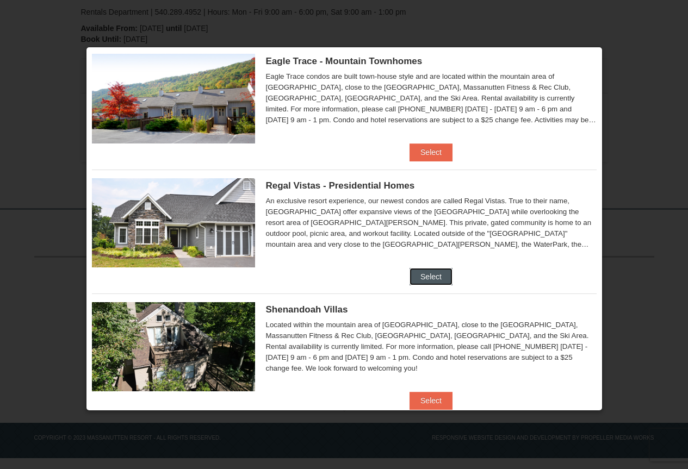
click at [421, 277] on button "Select" at bounding box center [430, 276] width 43 height 17
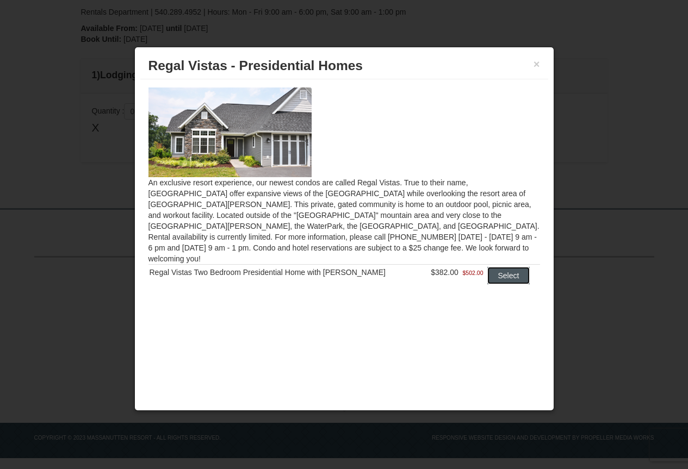
click at [493, 267] on button "Select" at bounding box center [508, 275] width 43 height 17
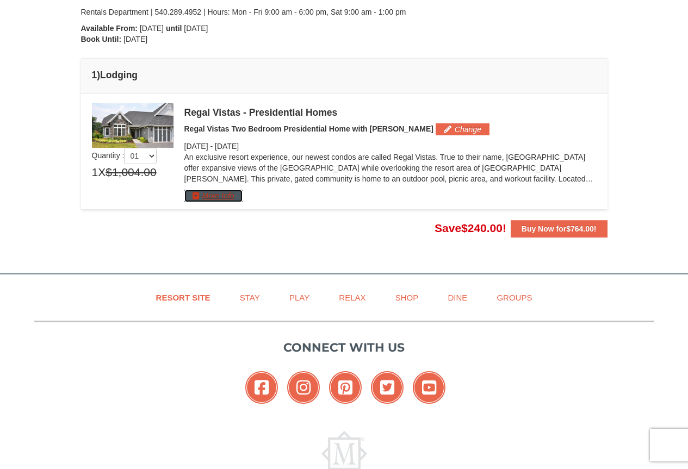
click at [214, 196] on button "More Info" at bounding box center [213, 196] width 58 height 12
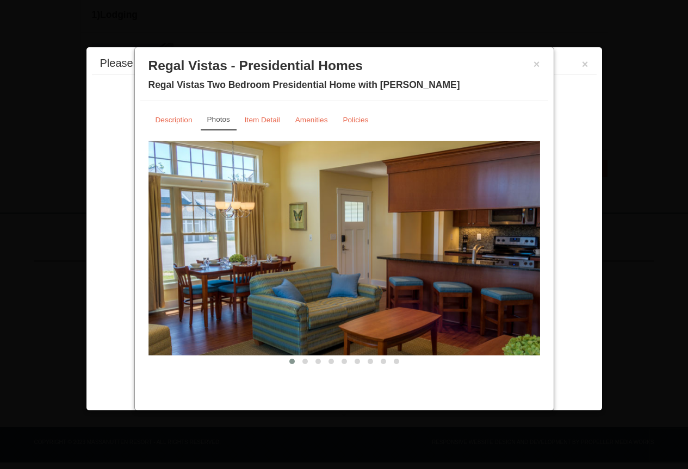
scroll to position [307, 0]
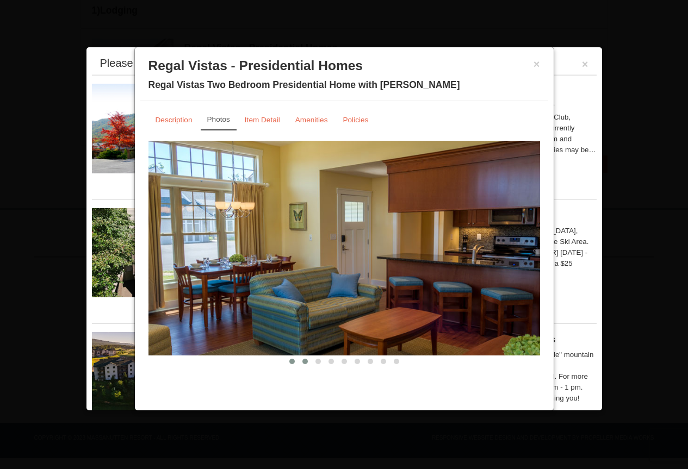
click at [304, 361] on span at bounding box center [304, 361] width 5 height 5
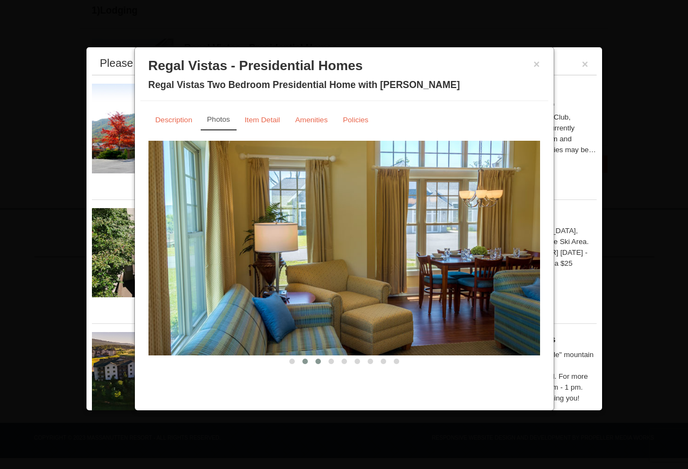
click at [321, 362] on button at bounding box center [318, 361] width 13 height 11
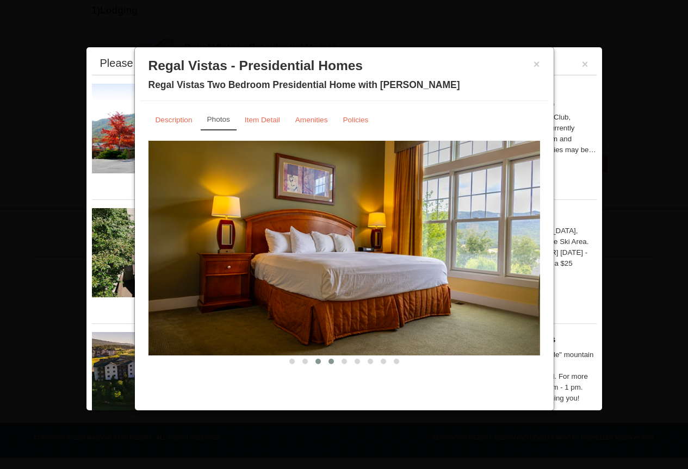
click at [330, 362] on span at bounding box center [330, 361] width 5 height 5
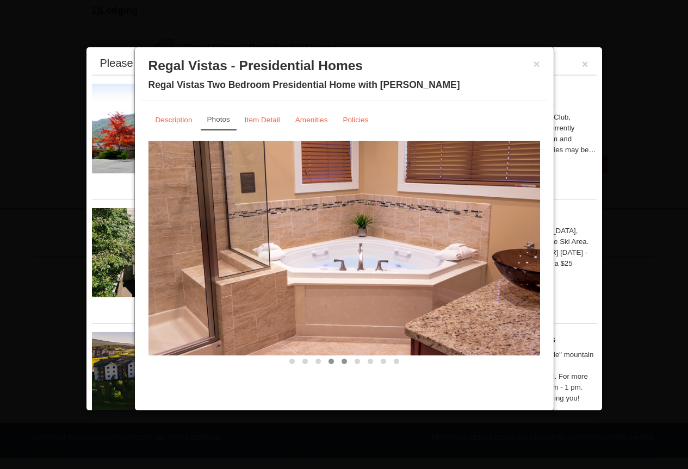
click at [342, 360] on span at bounding box center [343, 361] width 5 height 5
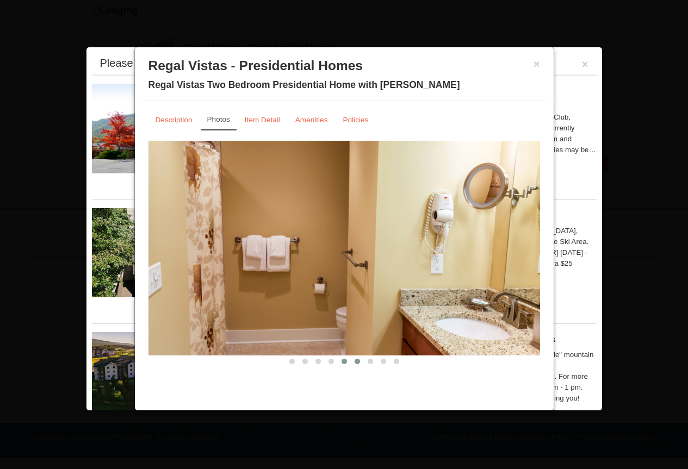
click at [362, 362] on button at bounding box center [357, 361] width 13 height 11
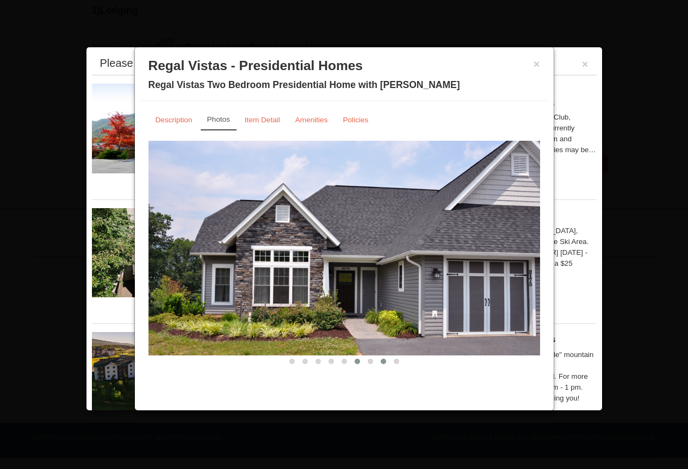
click at [387, 365] on button at bounding box center [383, 361] width 13 height 11
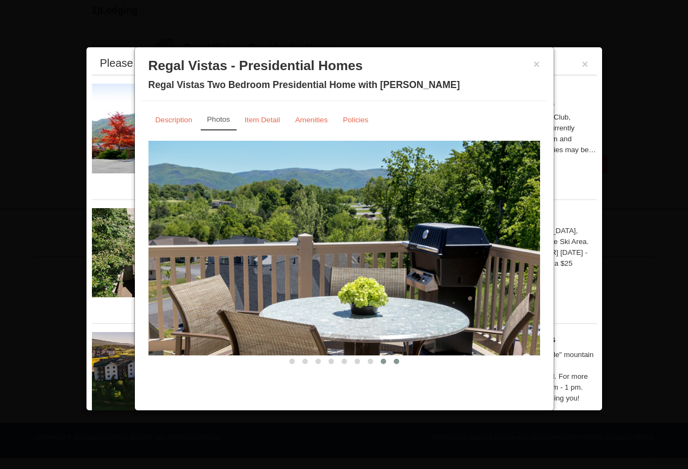
click at [400, 361] on button at bounding box center [396, 361] width 13 height 11
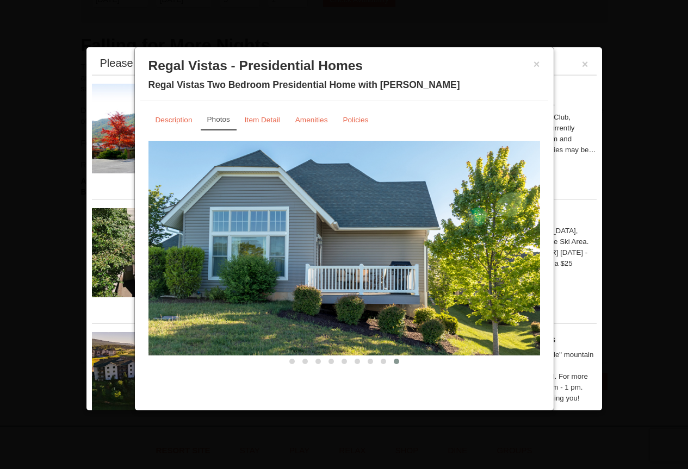
scroll to position [35, 0]
click at [254, 119] on small "Item Detail" at bounding box center [262, 120] width 35 height 8
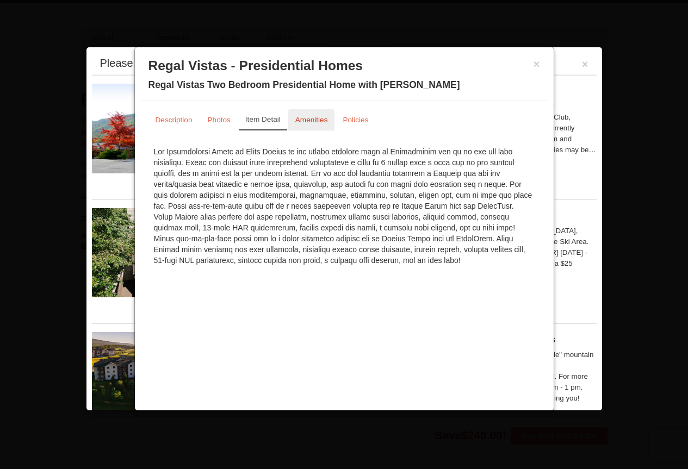
click at [312, 124] on small "Amenities" at bounding box center [311, 120] width 33 height 8
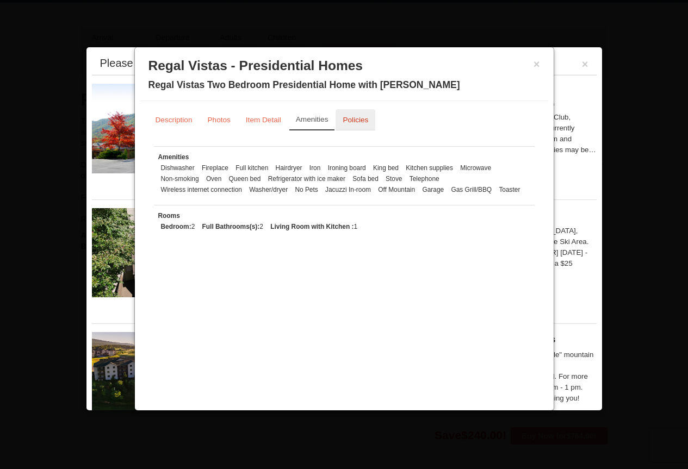
click at [367, 119] on small "Policies" at bounding box center [356, 120] width 26 height 8
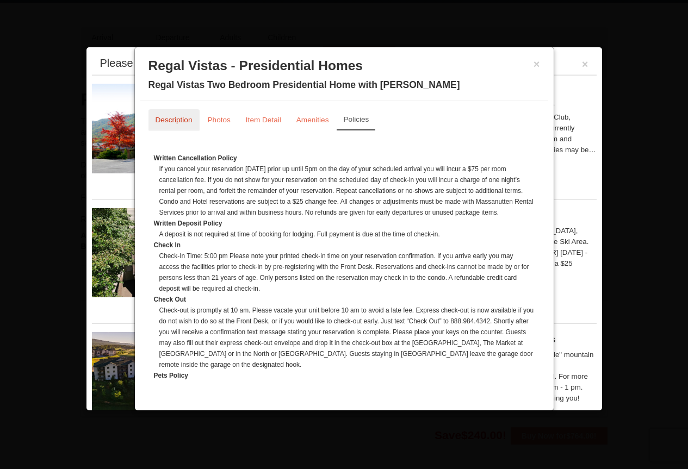
click at [161, 114] on link "Description" at bounding box center [173, 119] width 51 height 21
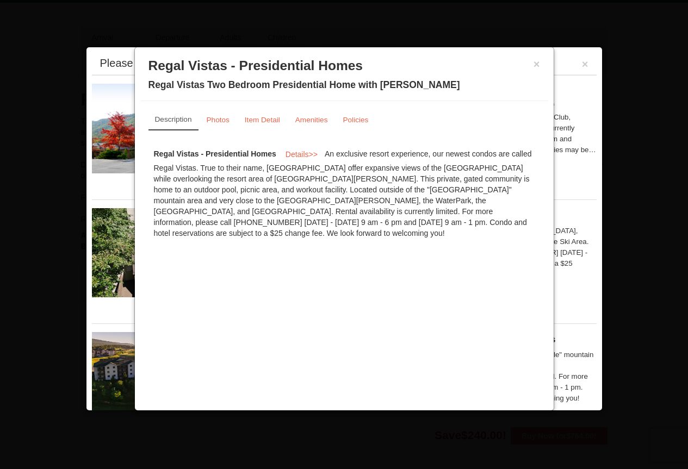
click at [543, 60] on div "× Regal Vistas - Presidential Homes Regal Vistas Two Bedroom Presidential Home …" at bounding box center [344, 77] width 408 height 48
click at [528, 62] on h3 "Regal Vistas - Presidential Homes" at bounding box center [344, 66] width 392 height 16
click at [529, 62] on h3 "Regal Vistas - Presidential Homes" at bounding box center [344, 66] width 392 height 16
click at [536, 61] on button "×" at bounding box center [536, 64] width 7 height 11
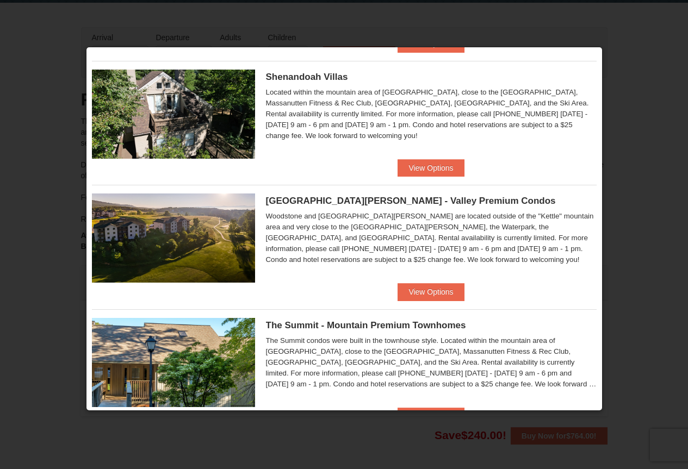
scroll to position [84, 0]
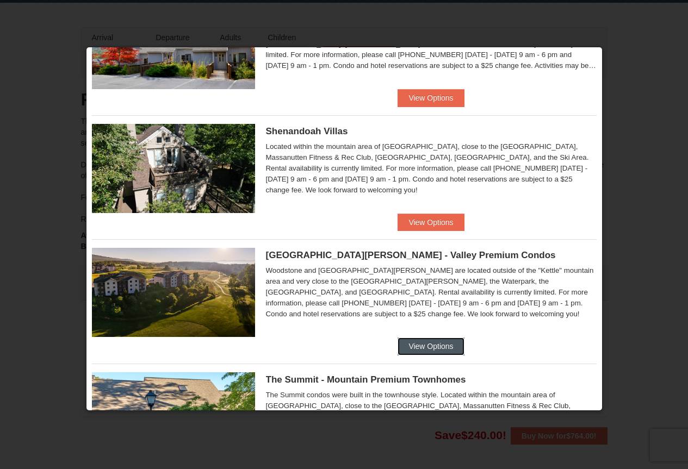
click at [444, 345] on button "View Options" at bounding box center [431, 346] width 66 height 17
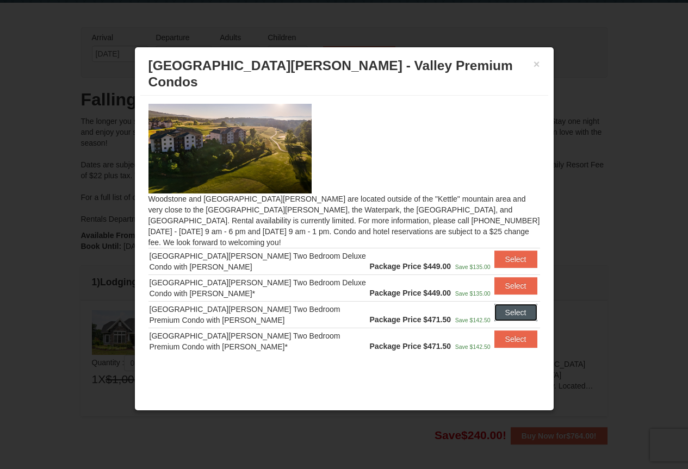
click at [510, 304] on button "Select" at bounding box center [515, 312] width 43 height 17
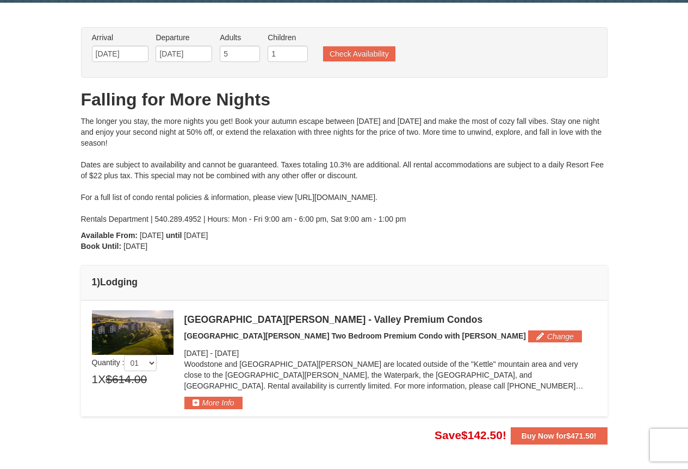
scroll to position [90, 0]
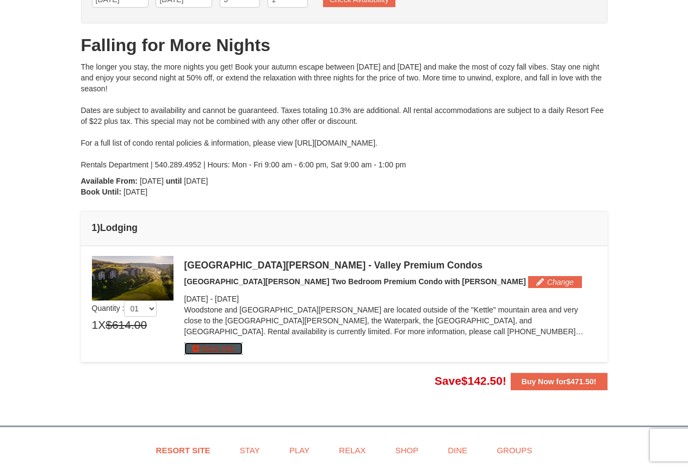
click at [232, 350] on button "More Info" at bounding box center [213, 349] width 58 height 12
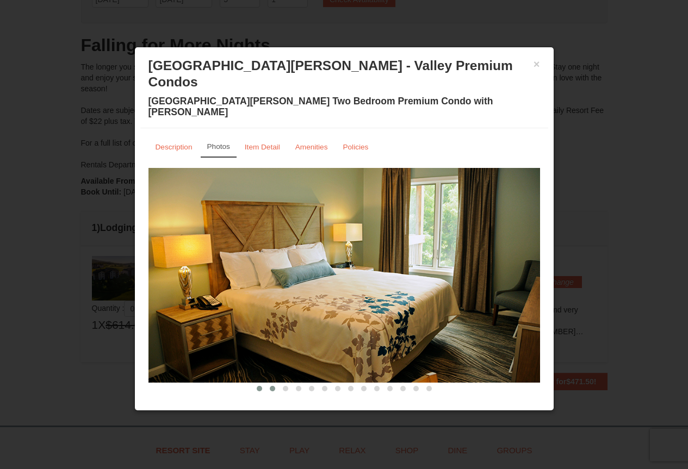
click at [269, 383] on button at bounding box center [272, 388] width 13 height 11
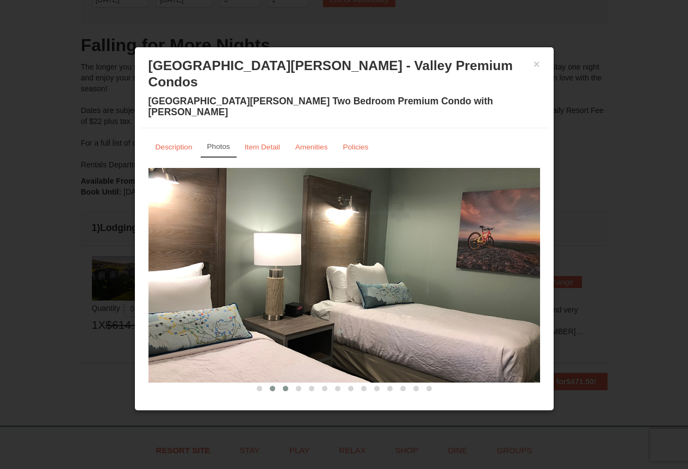
click at [280, 383] on button at bounding box center [285, 388] width 13 height 11
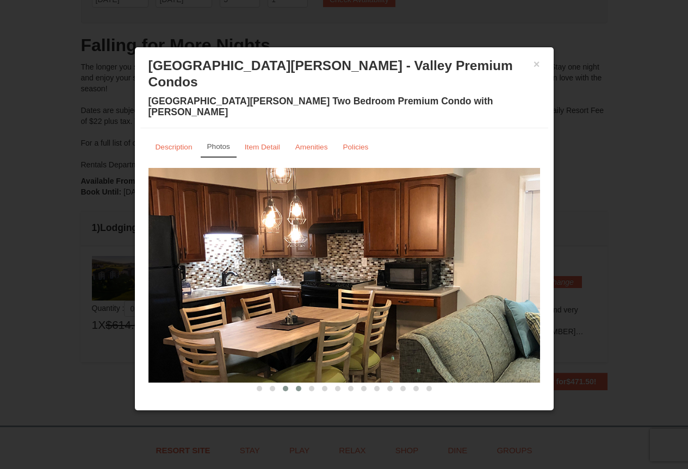
click at [294, 383] on button at bounding box center [298, 388] width 13 height 11
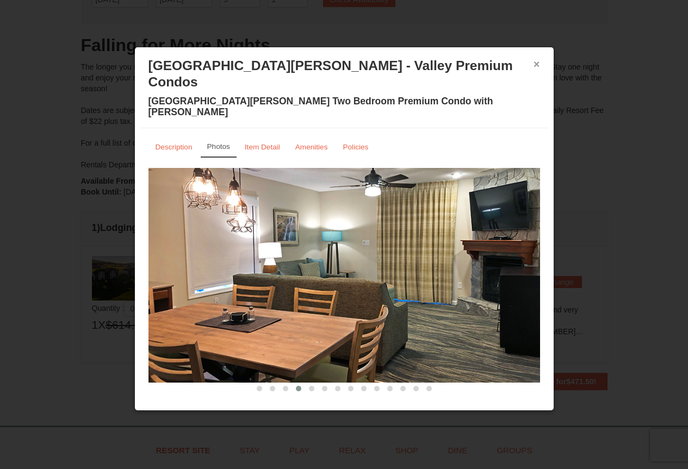
click at [538, 60] on button "×" at bounding box center [536, 64] width 7 height 11
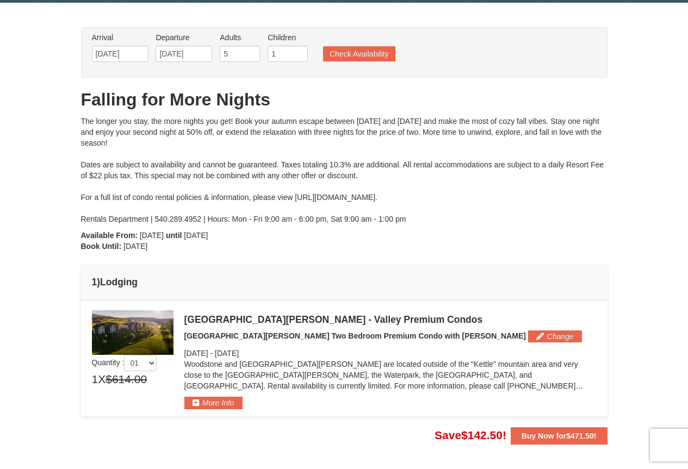
scroll to position [0, 0]
